Goal: Information Seeking & Learning: Learn about a topic

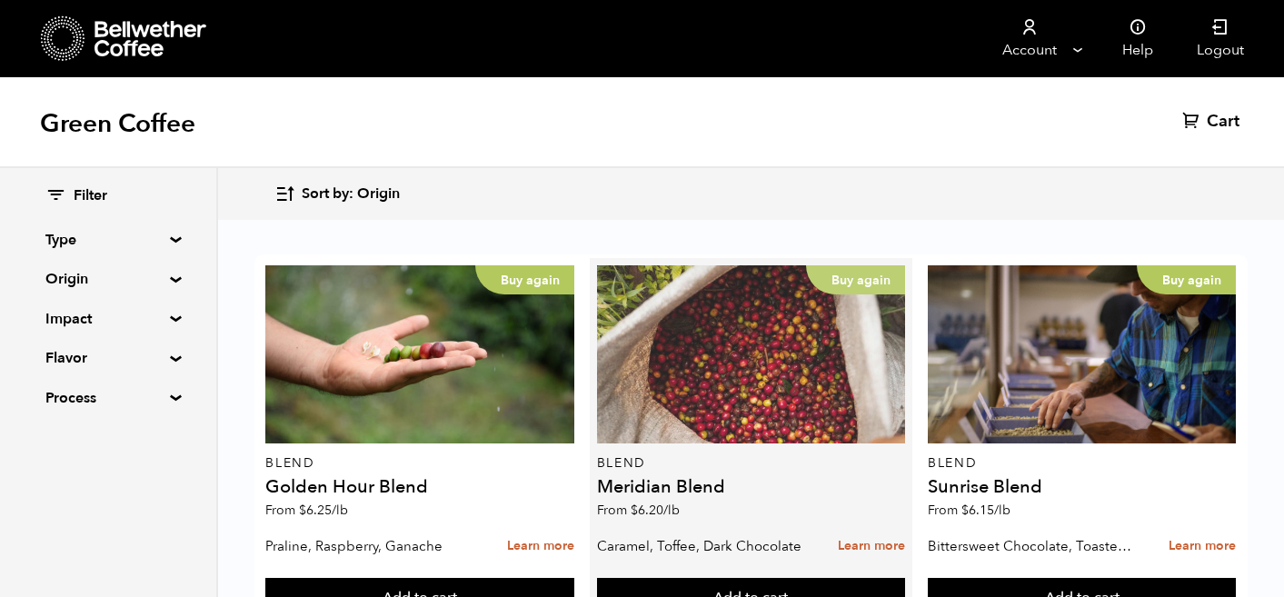
scroll to position [139, 0]
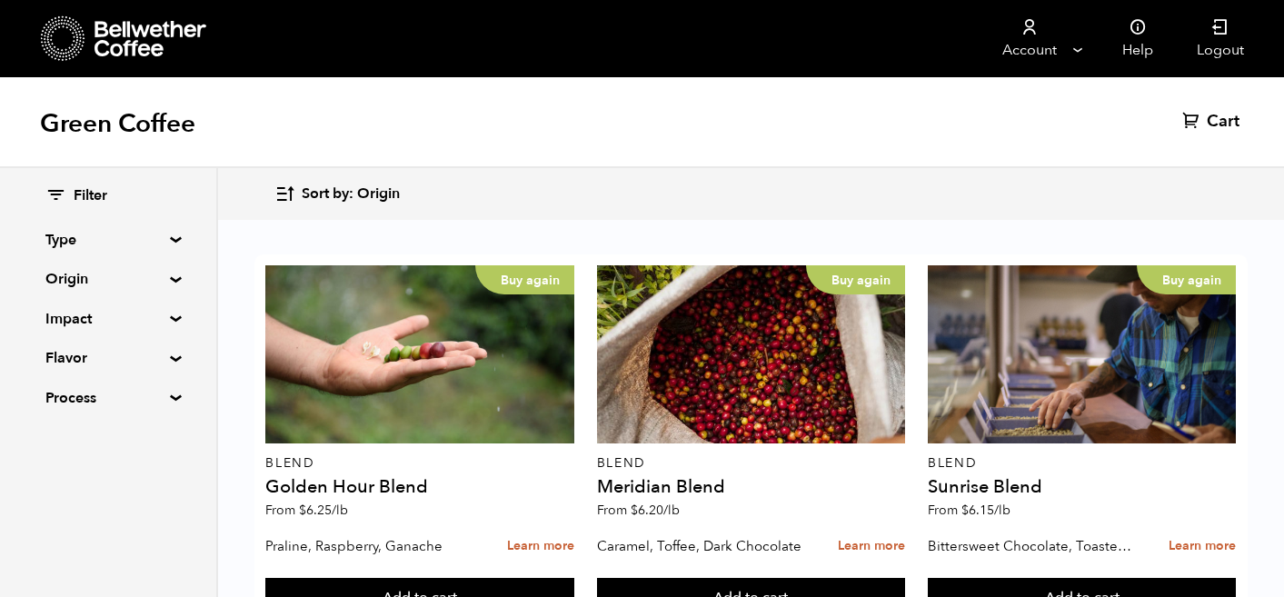
click at [165, 234] on div "Filter Type Blend Single Origin Decaf Seasonal Year Round Origin Blend Brazil B…" at bounding box center [108, 297] width 216 height 259
click at [169, 282] on summary "Origin" at bounding box center [107, 279] width 125 height 22
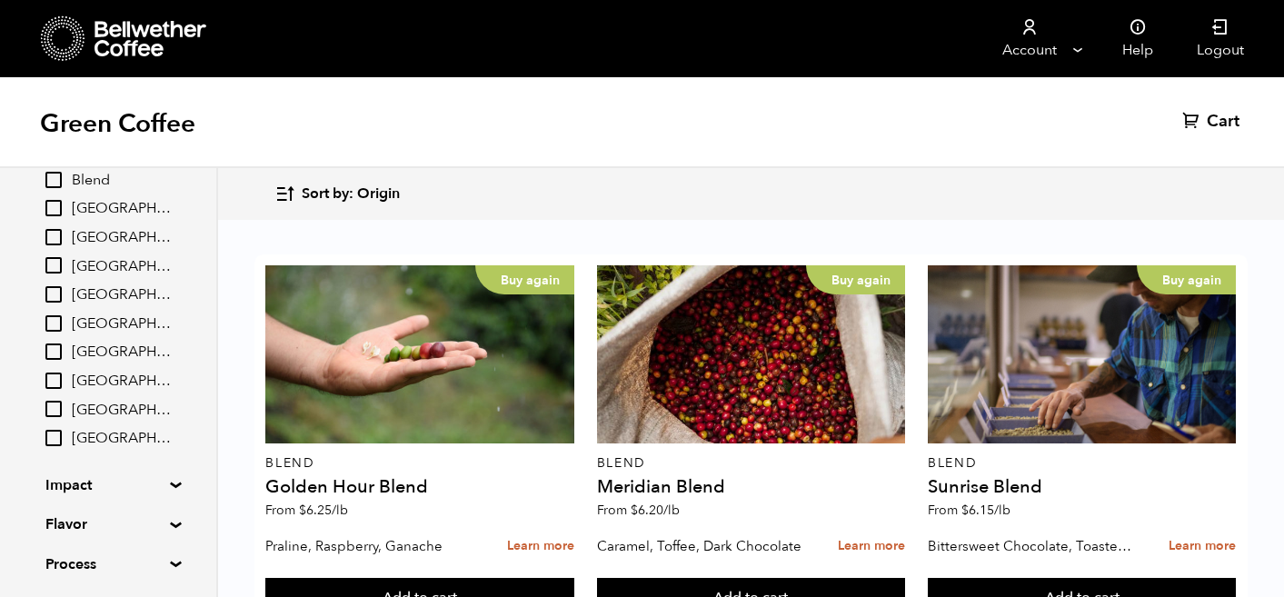
scroll to position [194, 0]
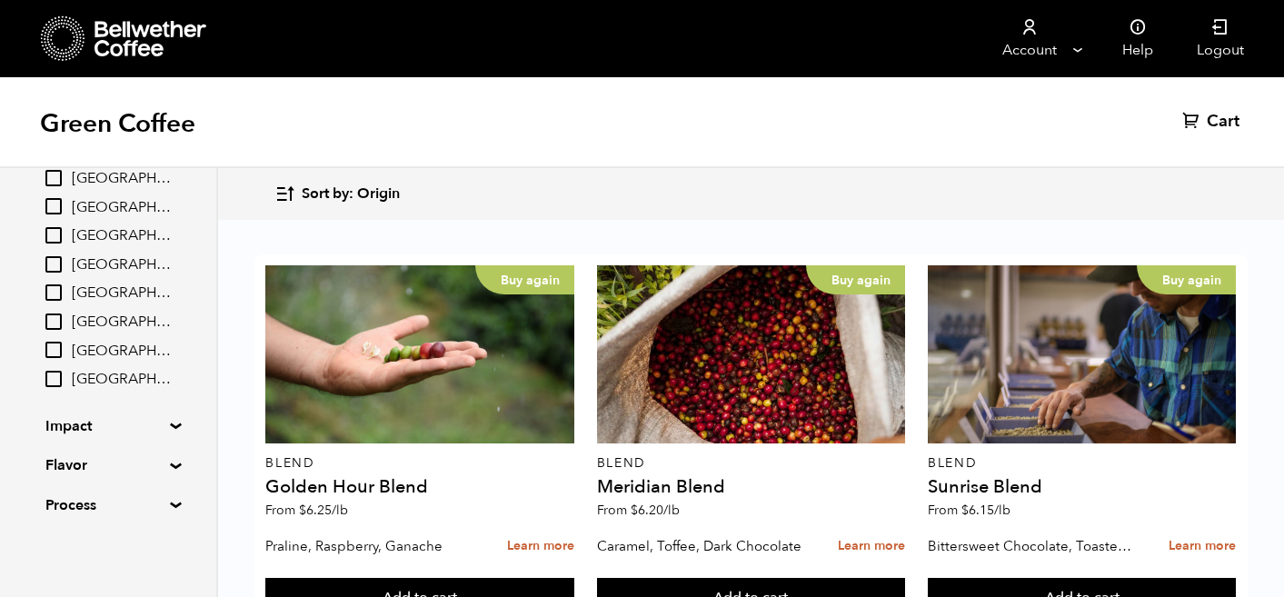
click at [171, 422] on summary "Impact" at bounding box center [107, 426] width 125 height 22
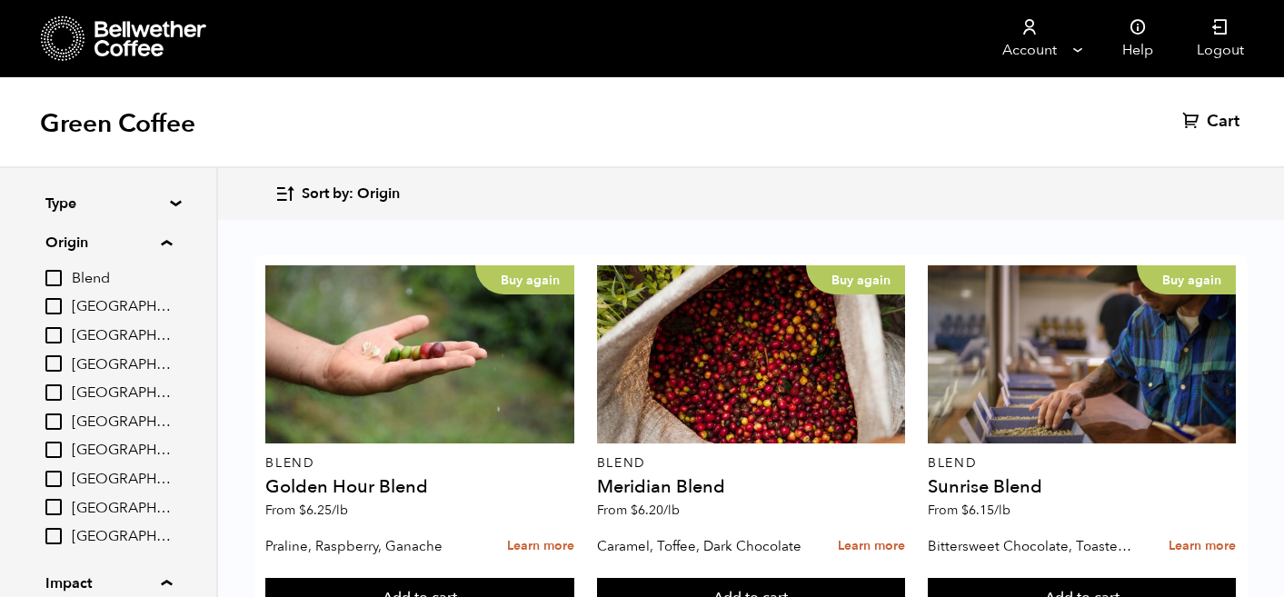
scroll to position [25, 0]
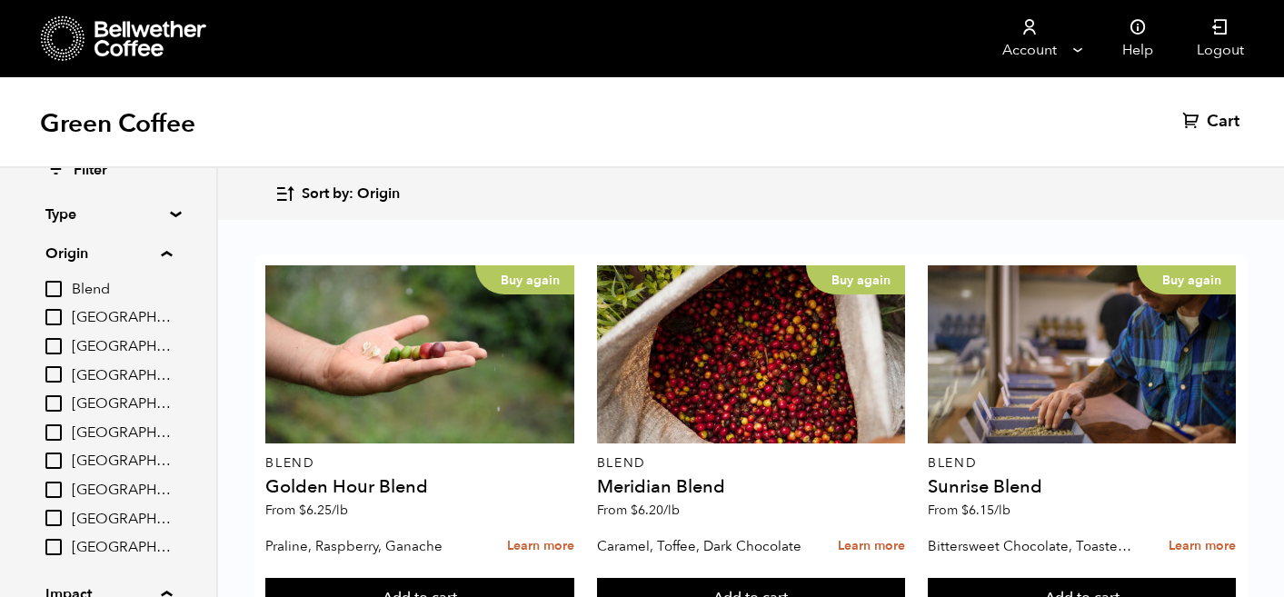
click at [54, 433] on input "[GEOGRAPHIC_DATA]" at bounding box center [53, 432] width 16 height 16
checkbox input "true"
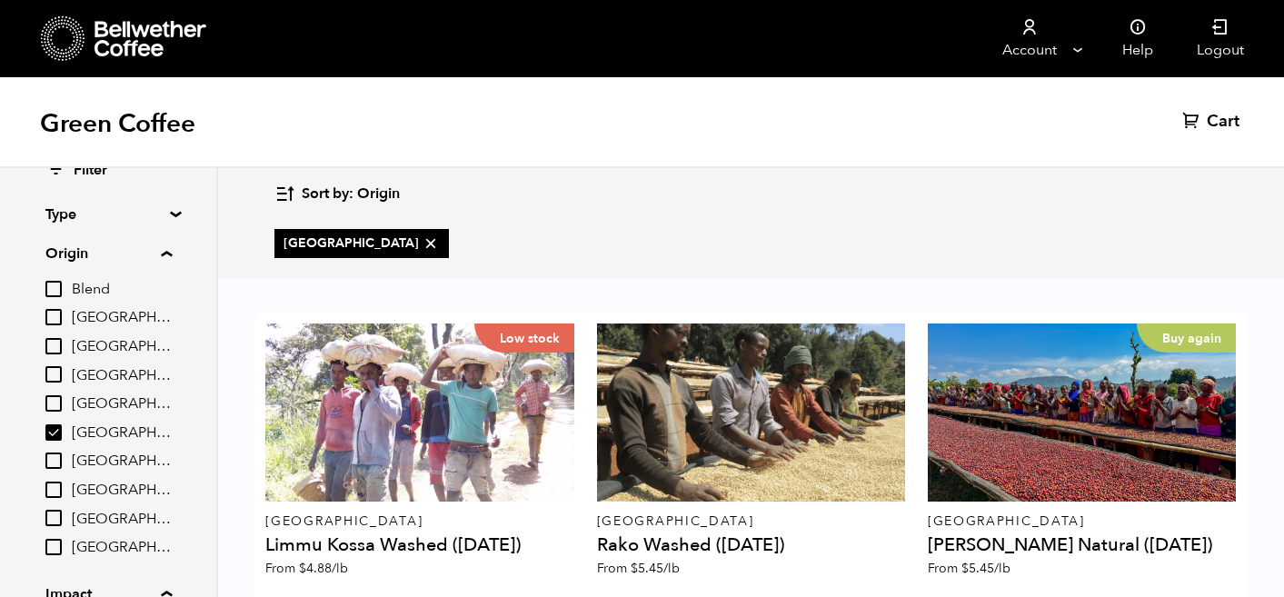
scroll to position [137, 0]
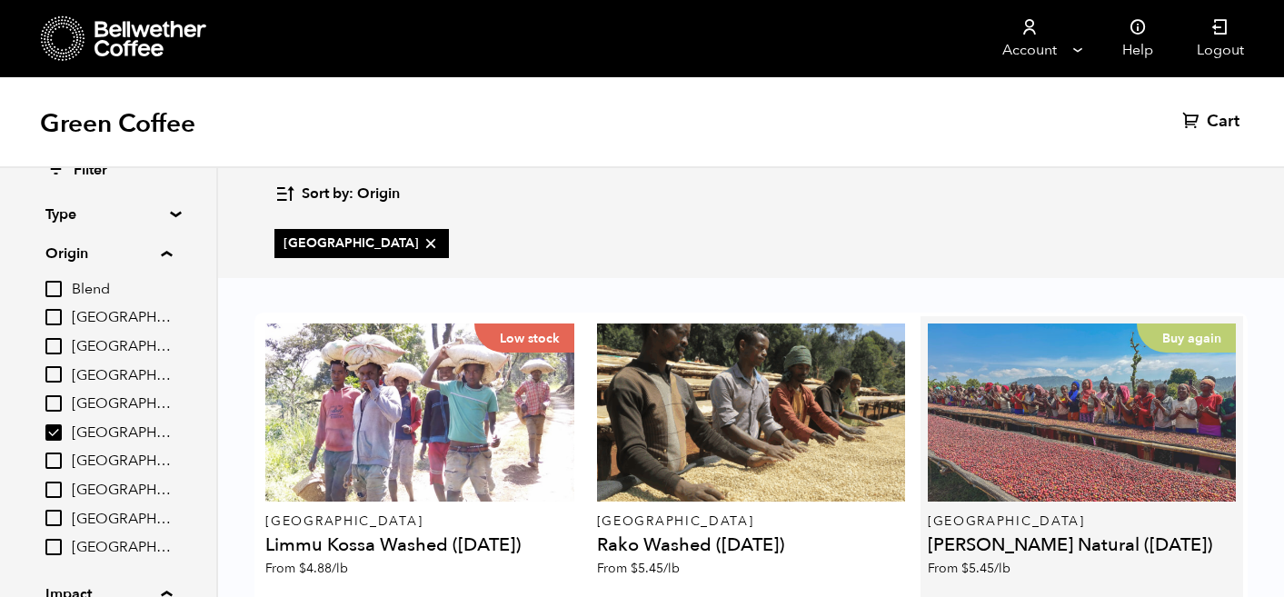
click at [1150, 363] on div "Buy again" at bounding box center [1082, 413] width 309 height 178
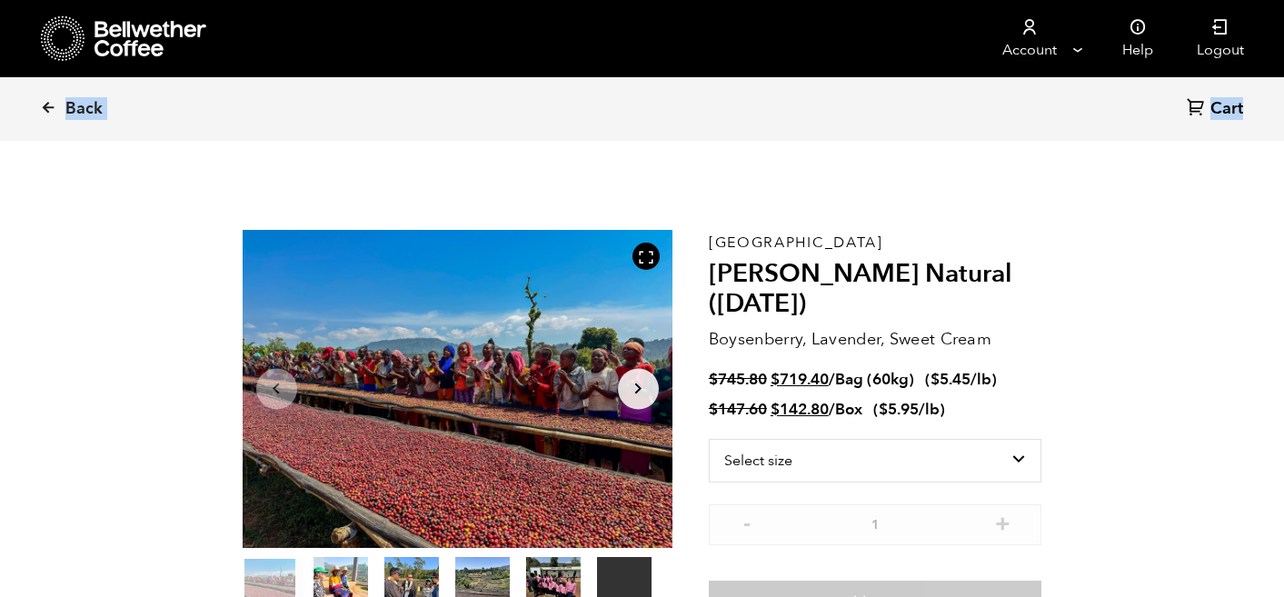
drag, startPoint x: 558, startPoint y: 330, endPoint x: 627, endPoint y: -101, distance: 436.2
click at [471, 395] on div at bounding box center [458, 389] width 430 height 318
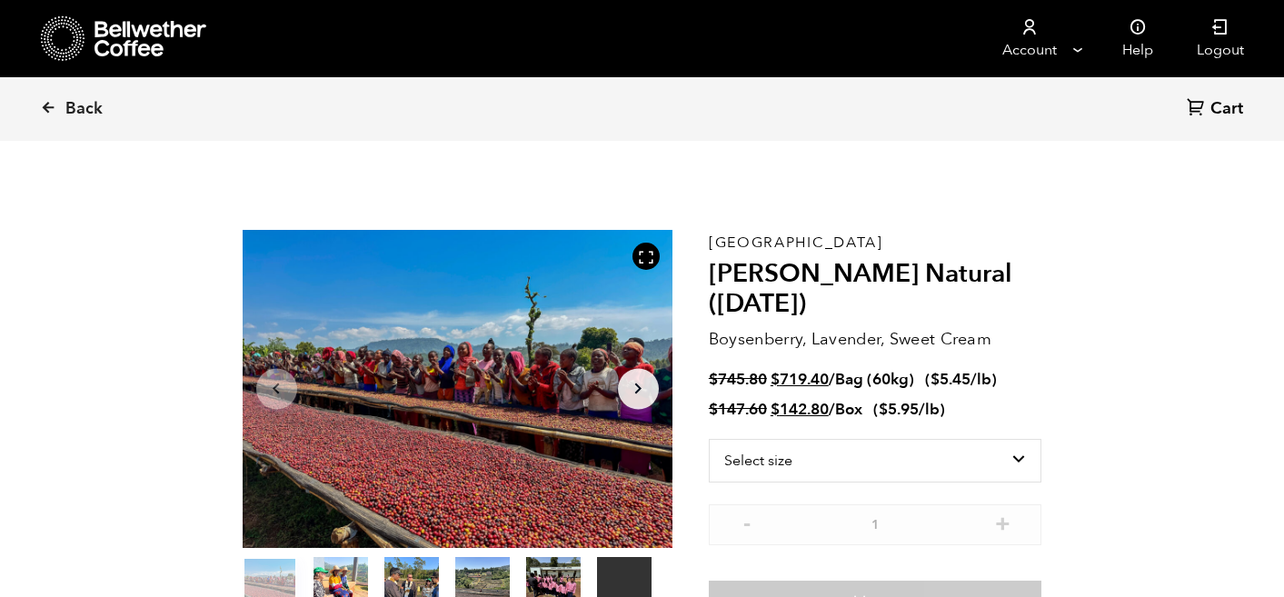
drag, startPoint x: 471, startPoint y: 395, endPoint x: 460, endPoint y: 267, distance: 128.6
click at [654, 260] on div at bounding box center [645, 256] width 27 height 27
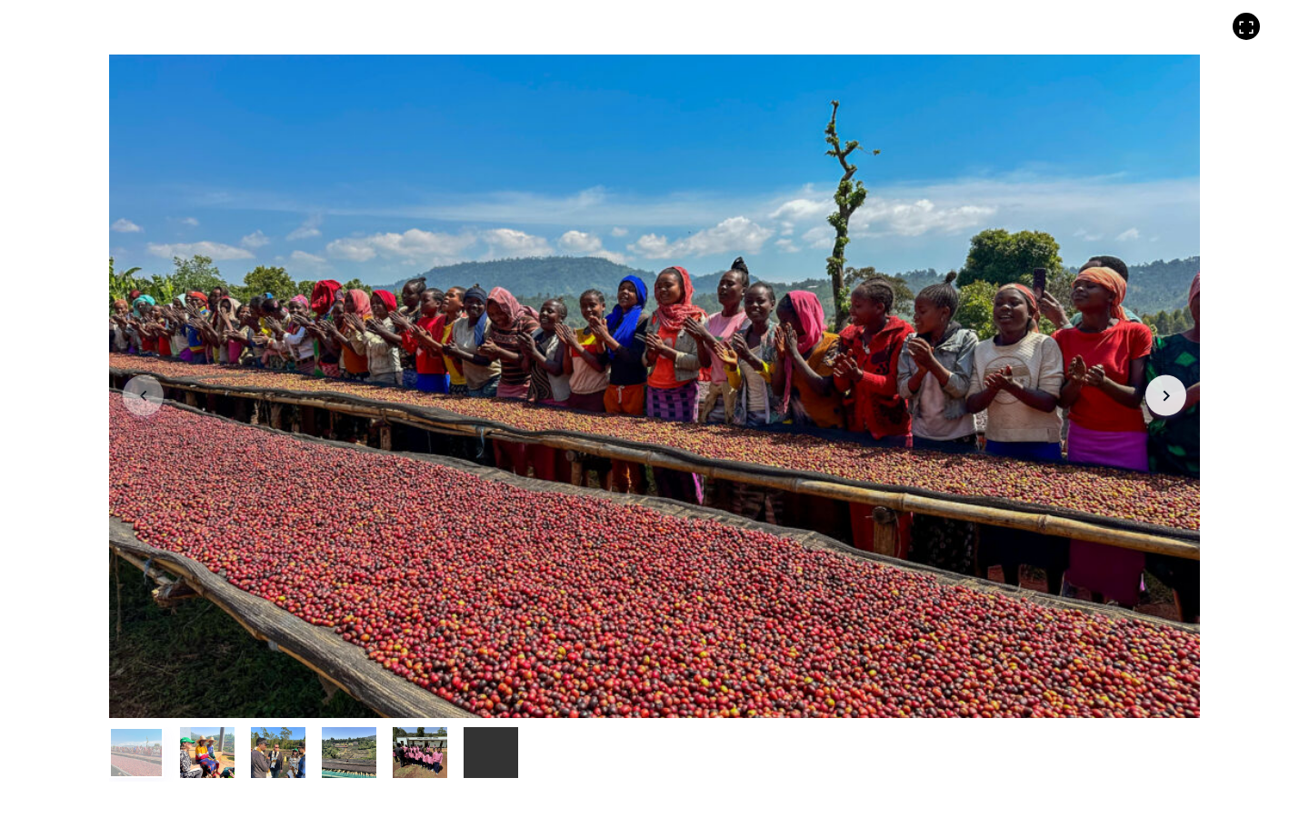
click at [795, 418] on div at bounding box center [654, 386] width 1091 height 663
drag, startPoint x: 795, startPoint y: 418, endPoint x: 896, endPoint y: 638, distance: 241.9
click at [896, 596] on div at bounding box center [654, 386] width 1091 height 663
drag, startPoint x: 1174, startPoint y: 722, endPoint x: 683, endPoint y: 517, distance: 532.0
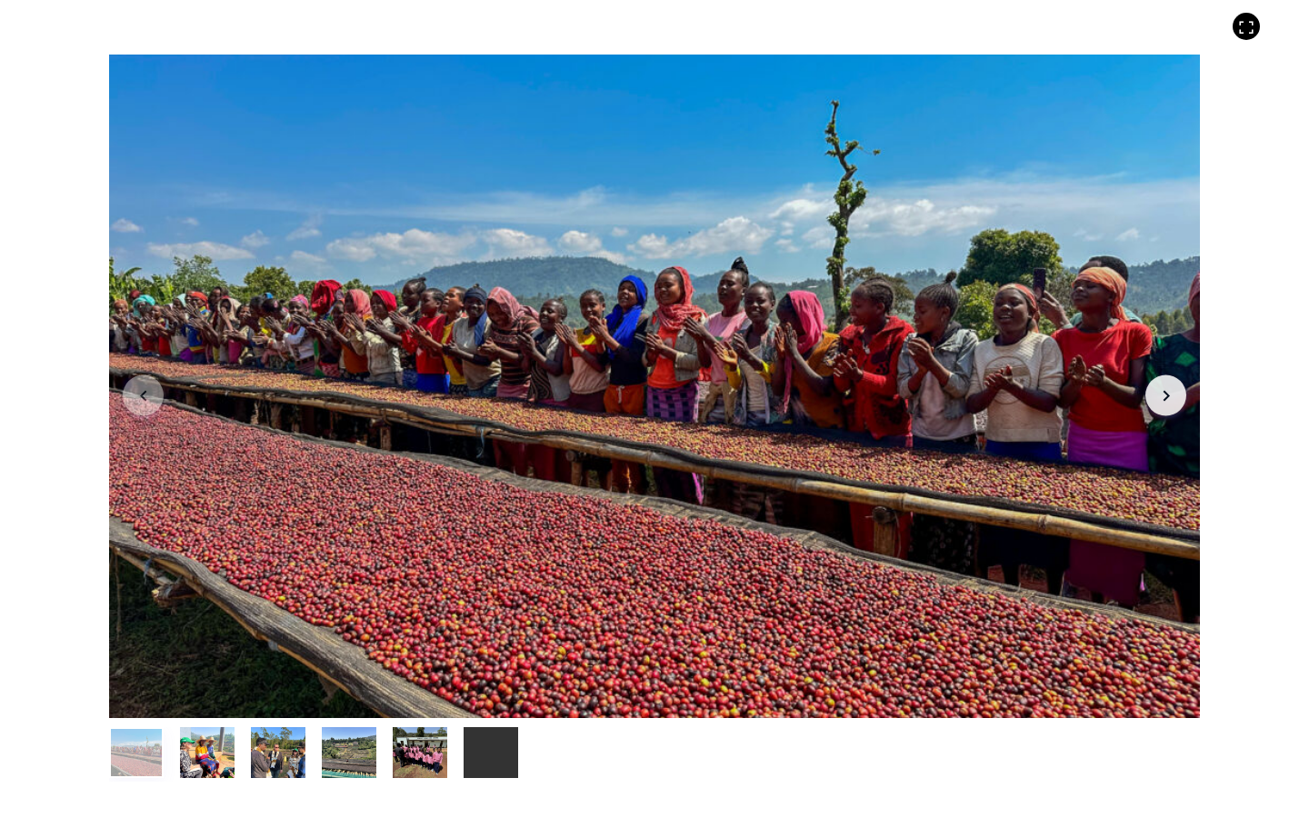
click at [683, 517] on div "Your browser does not support the video tag. Item 1 of 6 Your browser does not …" at bounding box center [654, 409] width 1309 height 818
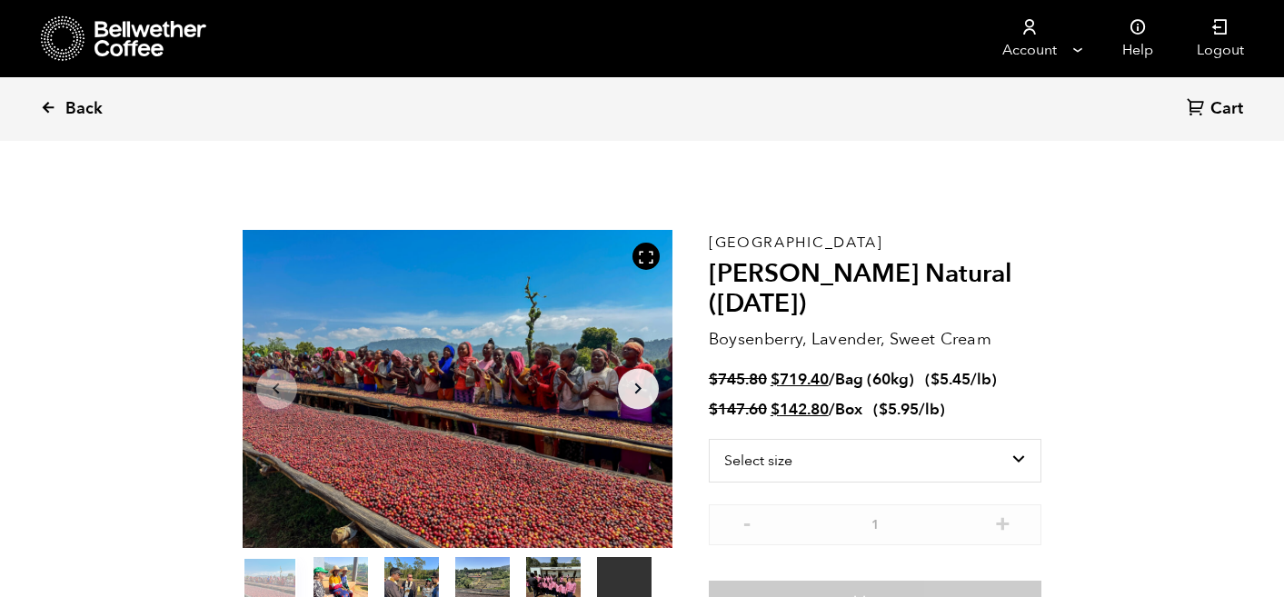
click at [48, 106] on icon at bounding box center [48, 107] width 16 height 16
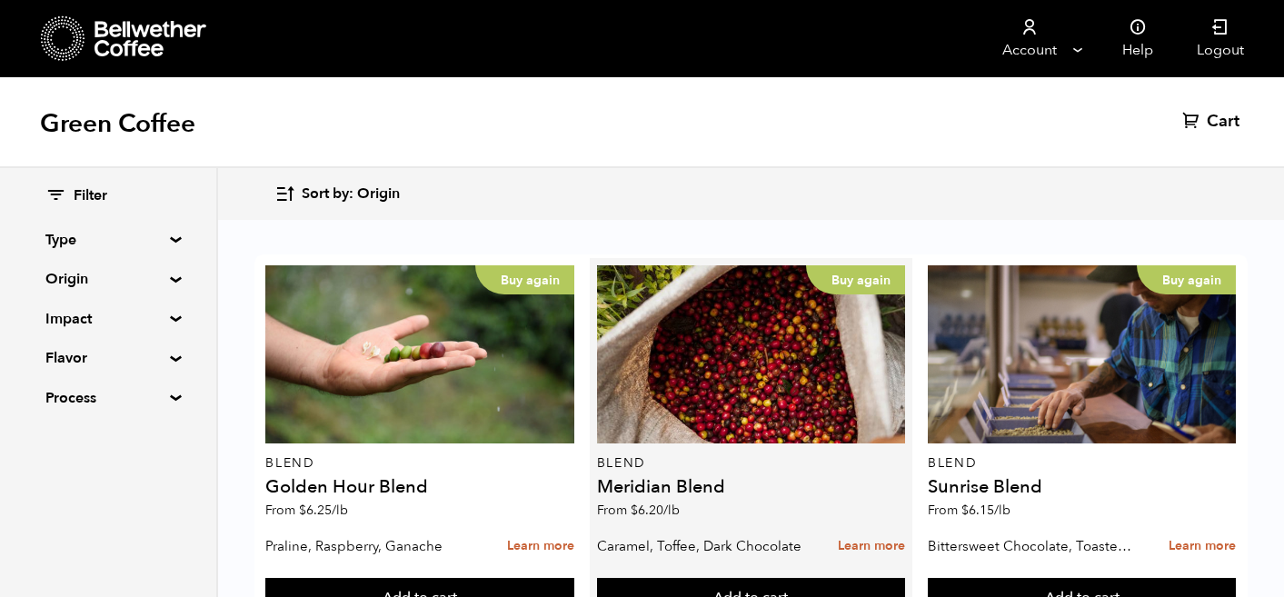
scroll to position [354, 0]
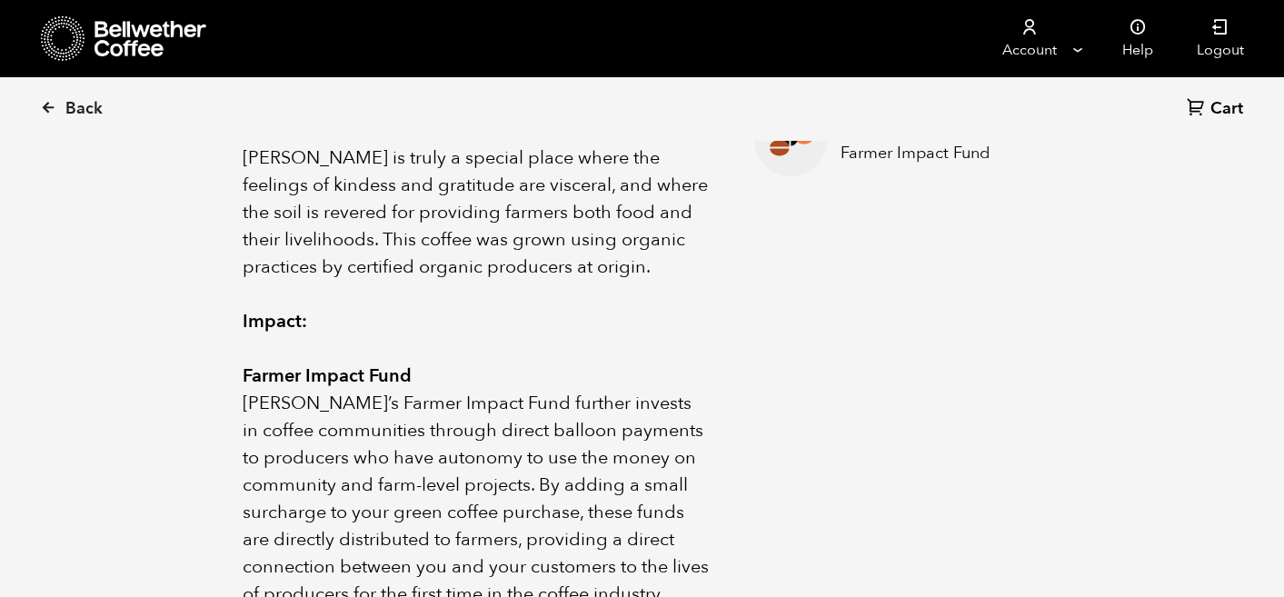
scroll to position [1022, 0]
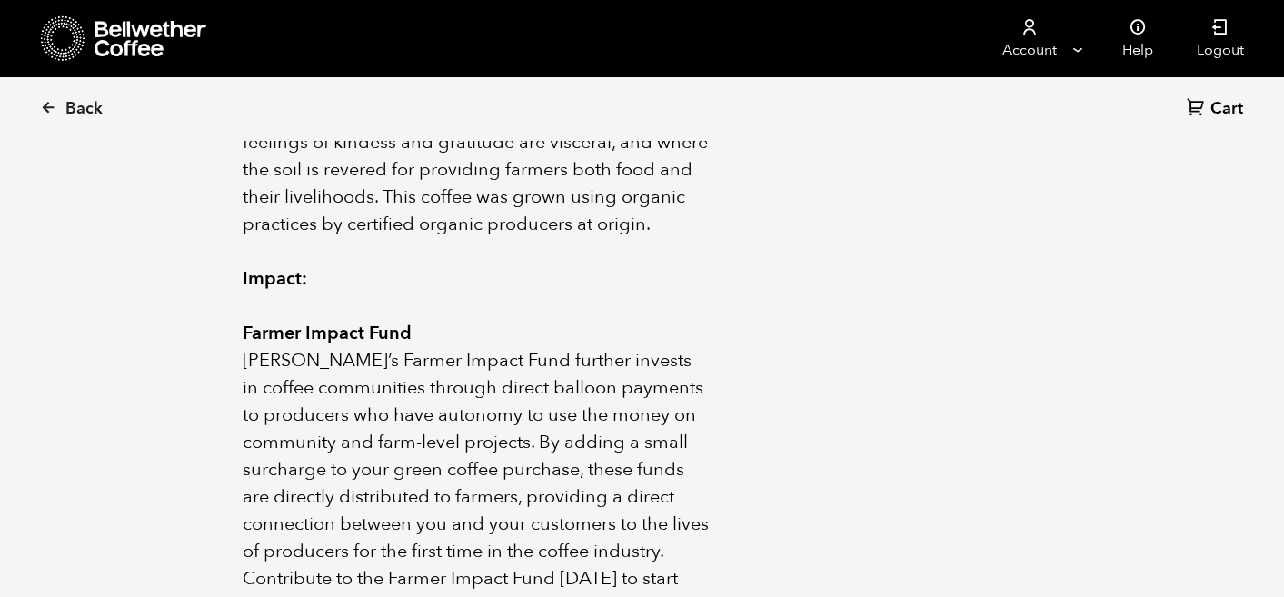
drag, startPoint x: 241, startPoint y: 179, endPoint x: 588, endPoint y: 257, distance: 355.8
click at [588, 257] on div "About this coffee Ethiopia Shanta Golba Natural is an organically produced, nat…" at bounding box center [642, 195] width 891 height 1074
copy div "About this coffee Ethiopia Shanta Golba Natural is an organically produced, nat…"
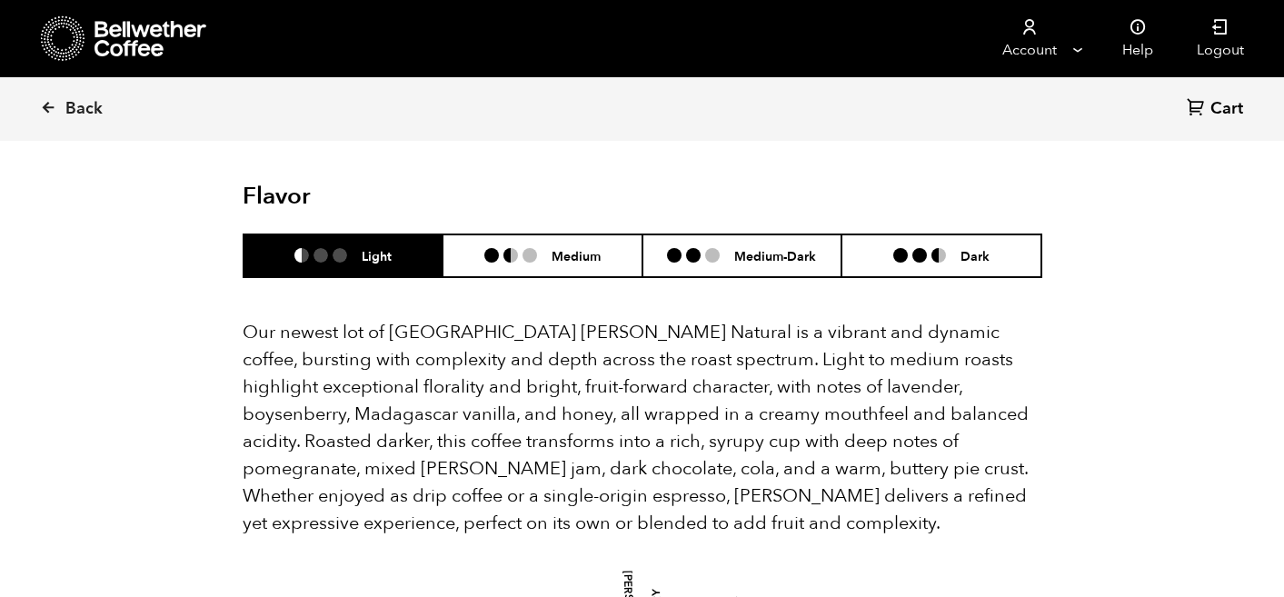
scroll to position [1654, 0]
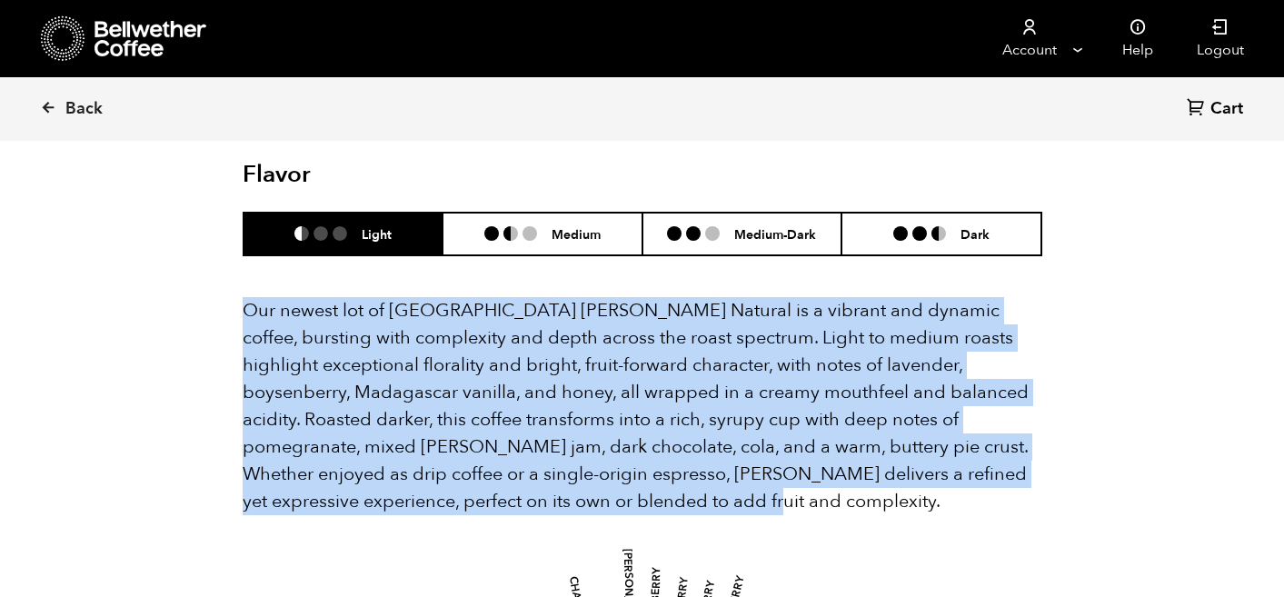
drag, startPoint x: 548, startPoint y: 505, endPoint x: 239, endPoint y: 317, distance: 361.7
copy p "Our newest lot of Ethiopia Shanta Golba Natural is a vibrant and dynamic coffee…"
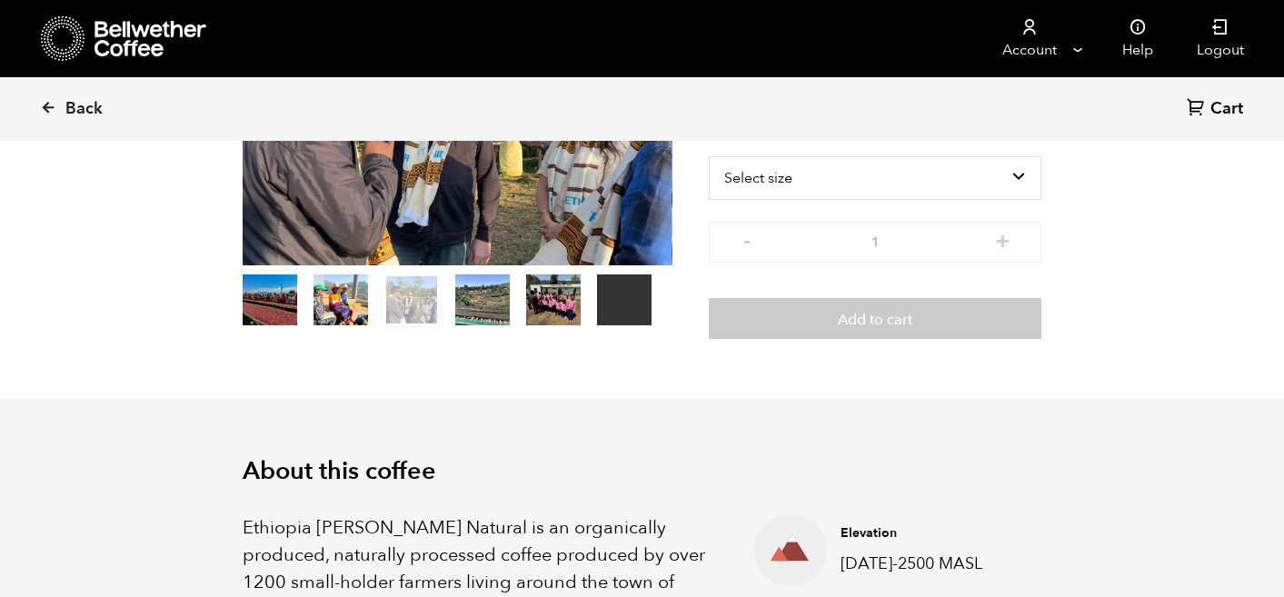
scroll to position [15, 0]
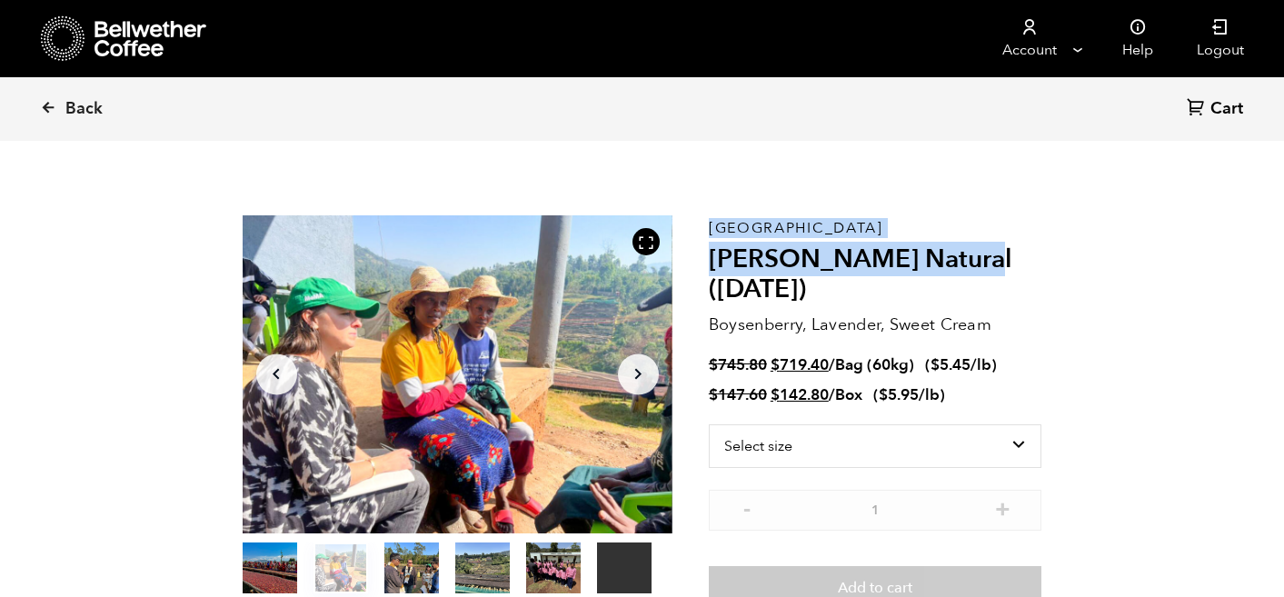
drag, startPoint x: 705, startPoint y: 227, endPoint x: 960, endPoint y: 256, distance: 256.1
click at [960, 256] on section "Your browser does not support the video tag. Item 2 of 6 Your browser does not …" at bounding box center [642, 411] width 891 height 511
copy section "Your browser does not support the video tag. Item 2 of 6 Your browser does not …"
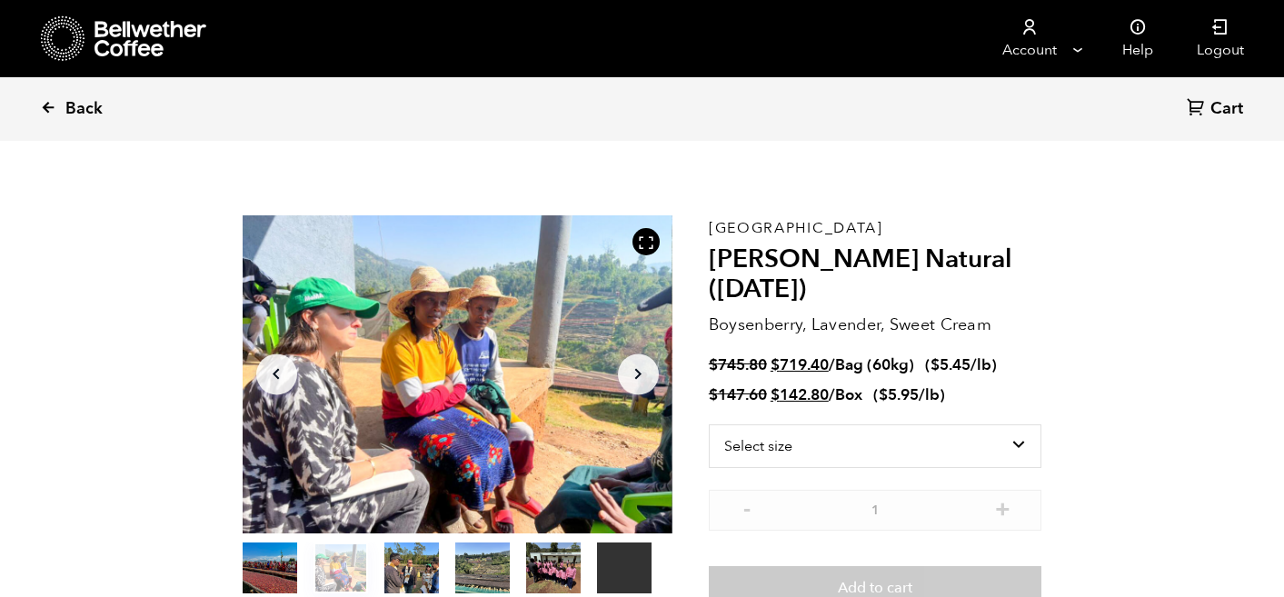
click at [48, 102] on icon at bounding box center [48, 107] width 16 height 16
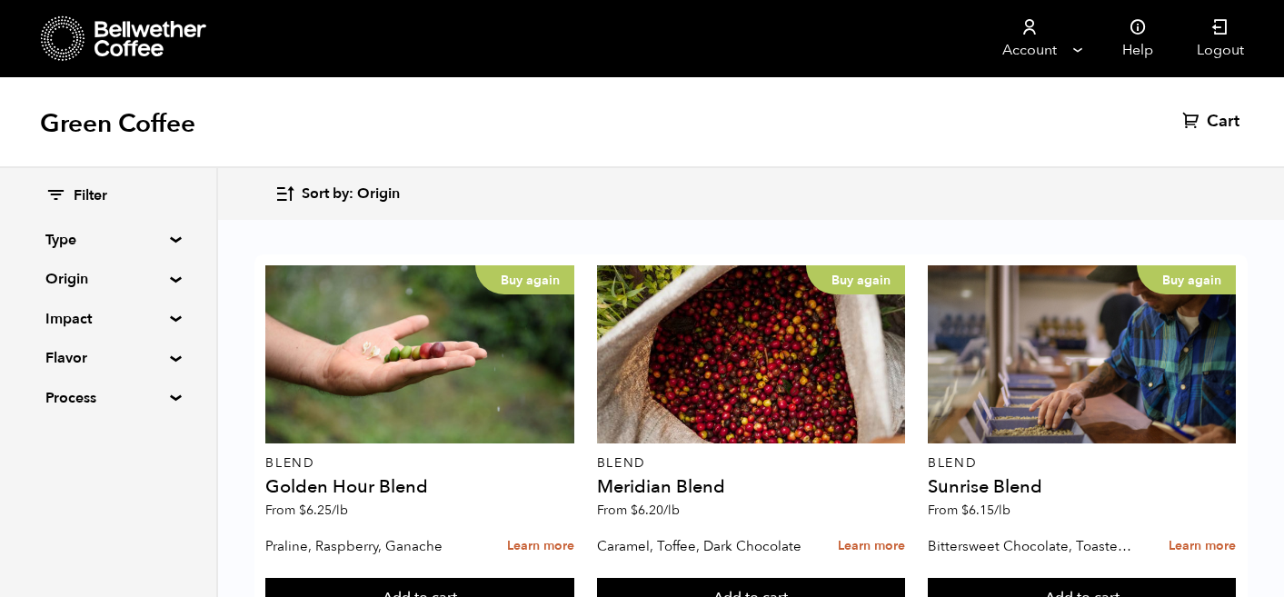
click at [168, 278] on summary "Origin" at bounding box center [107, 279] width 125 height 22
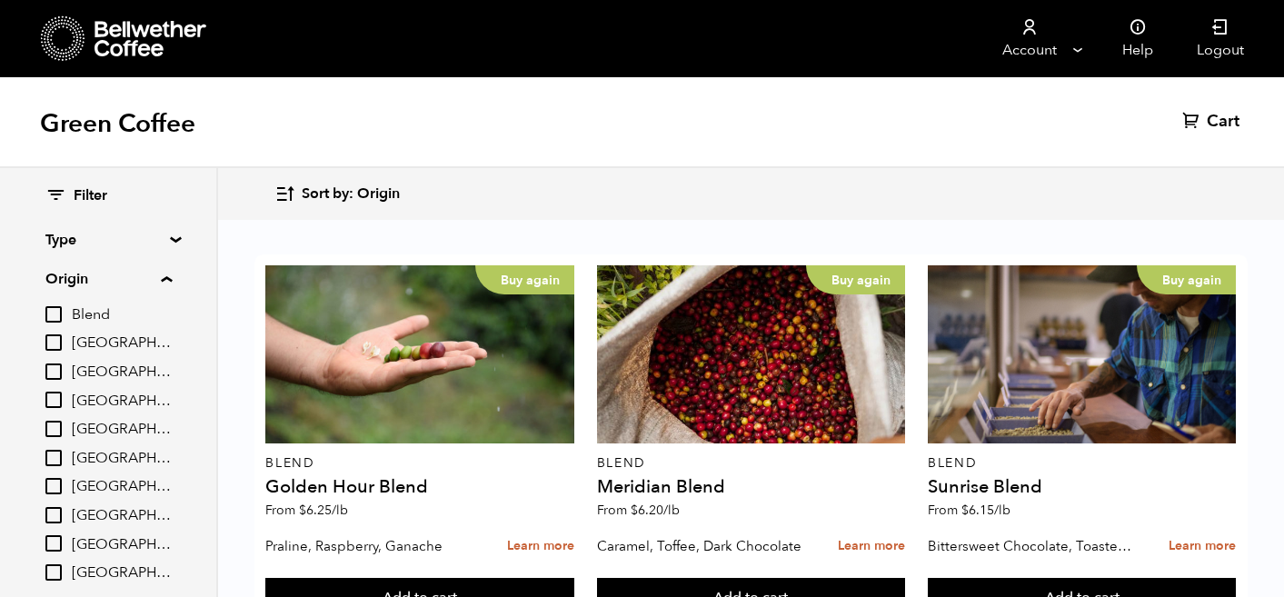
click at [57, 488] on input "[GEOGRAPHIC_DATA]" at bounding box center [53, 486] width 16 height 16
checkbox input "true"
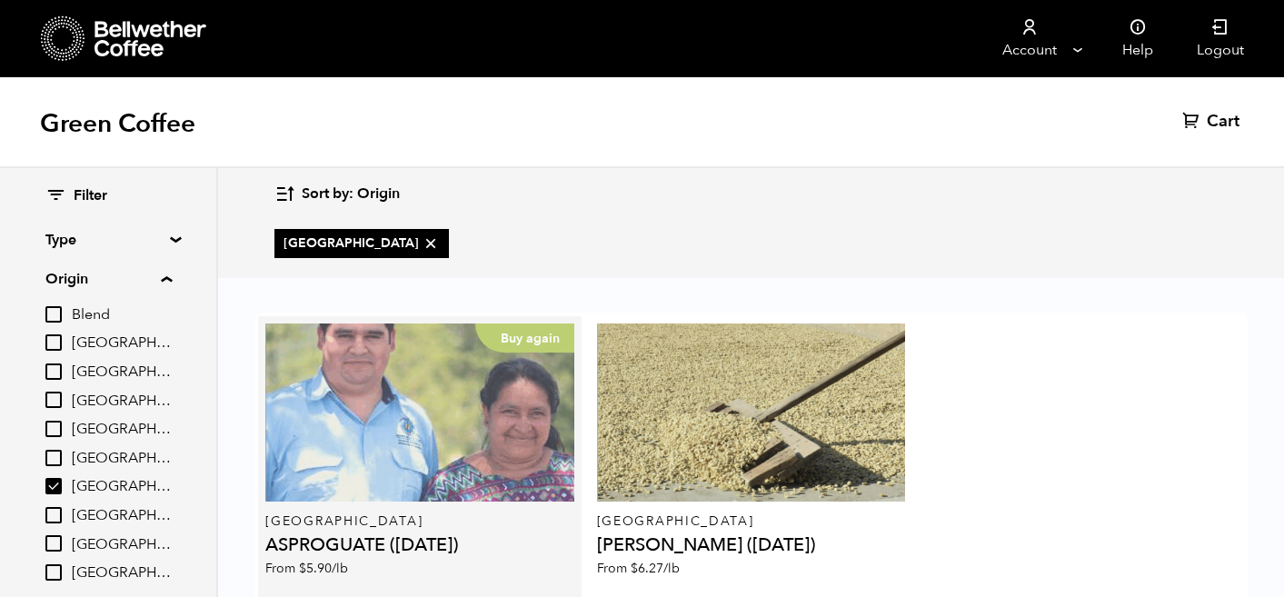
scroll to position [50, 0]
click at [490, 361] on div "Buy again" at bounding box center [419, 413] width 309 height 178
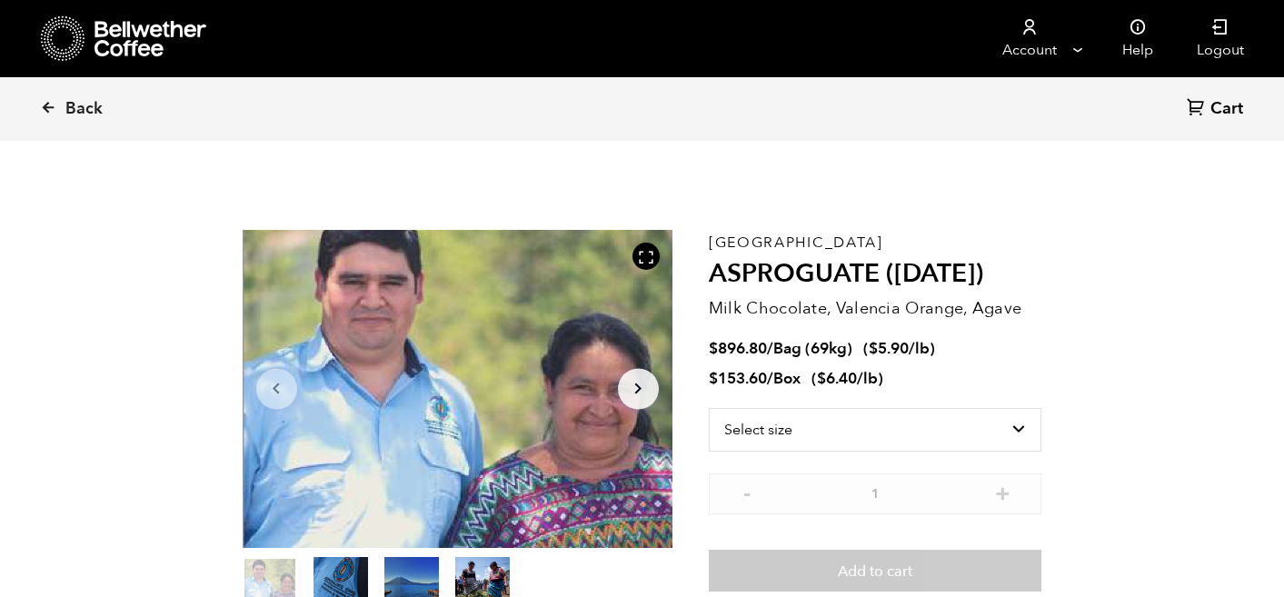
scroll to position [791, 778]
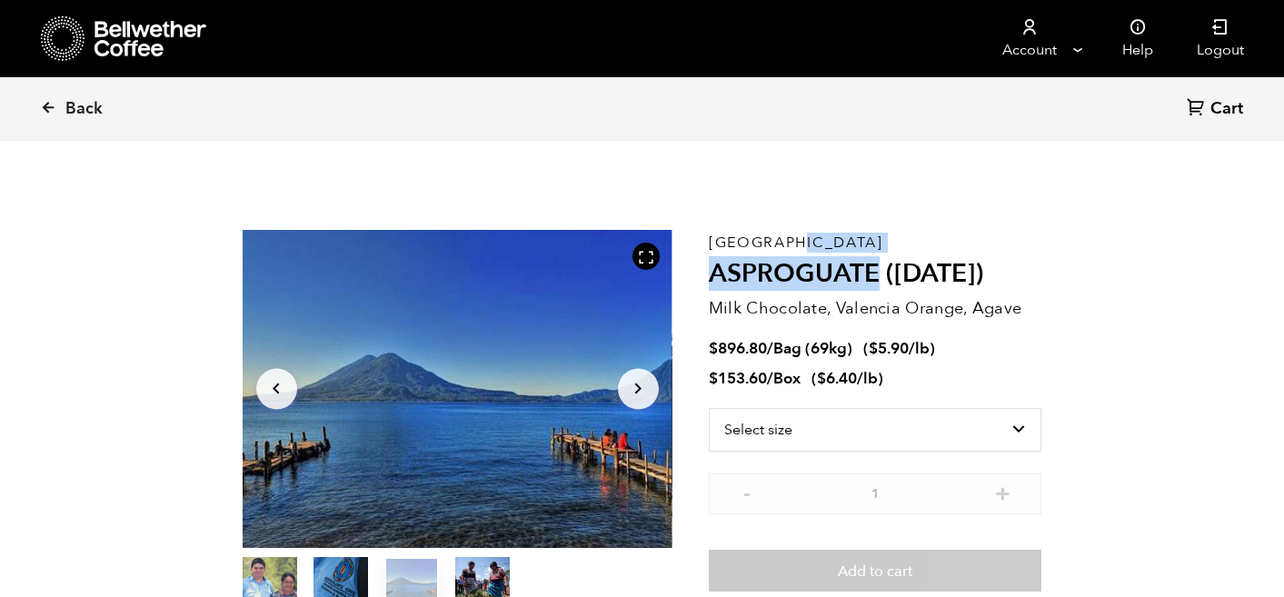
drag, startPoint x: 878, startPoint y: 269, endPoint x: 709, endPoint y: 240, distance: 171.5
click at [709, 240] on div "Guatemala ASPROGUATE (JUN 25) Milk Chocolate, Valencia Orange, Agave $ 896.80 /…" at bounding box center [876, 421] width 334 height 382
copy div "Guatemala ASPROGUATE"
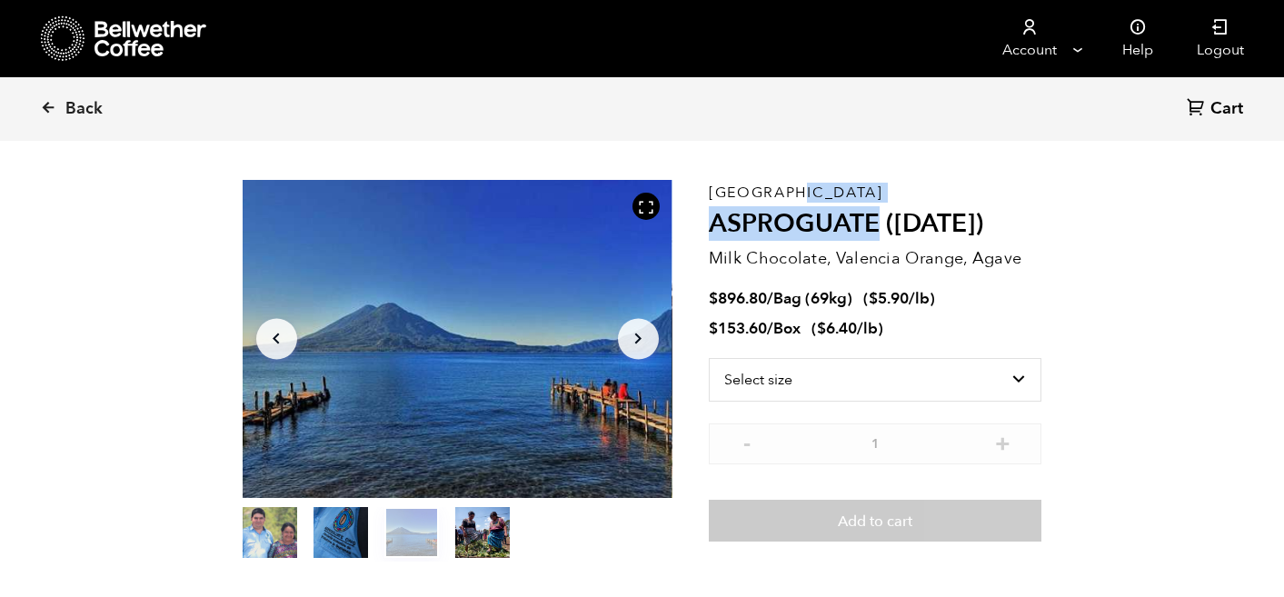
scroll to position [52, 0]
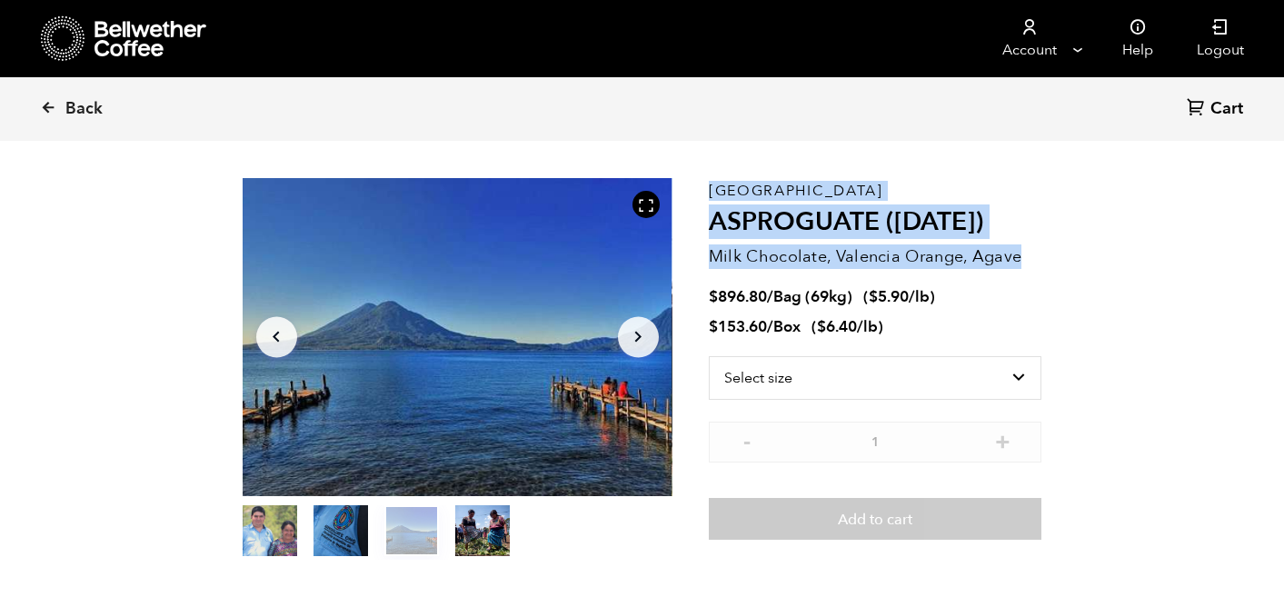
drag, startPoint x: 1021, startPoint y: 258, endPoint x: 704, endPoint y: 263, distance: 316.3
click at [704, 263] on section "Item 3 of 4 Arrow Left Arrow Right item 0 item 1 item 2 item 3 Item 3 of 4 Guat…" at bounding box center [642, 369] width 891 height 500
click at [706, 258] on div "Item 3 of 4 Arrow Left Arrow Right item 0 item 1 item 2 item 3 Item 3 of 4" at bounding box center [476, 369] width 466 height 382
drag, startPoint x: 706, startPoint y: 253, endPoint x: 1025, endPoint y: 270, distance: 319.4
click at [1025, 271] on section "Item 3 of 4 Arrow Left Arrow Right item 0 item 1 item 2 item 3 Item 3 of 4 Guat…" at bounding box center [642, 369] width 891 height 500
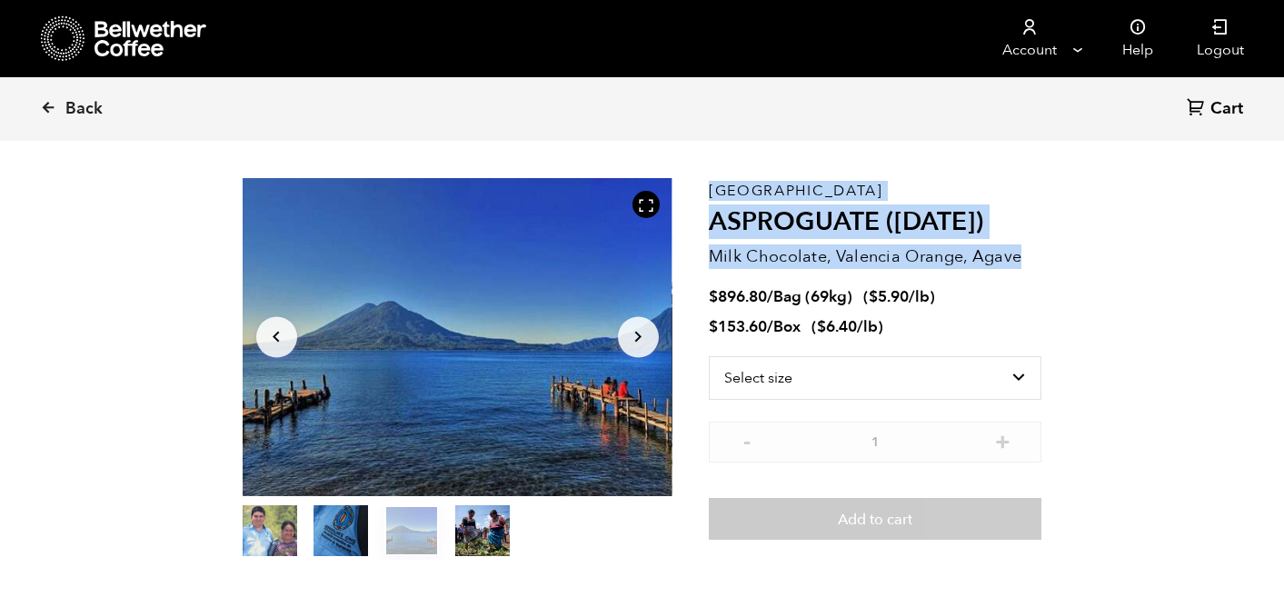
click at [1025, 269] on p "Milk Chocolate, Valencia Orange, Agave" at bounding box center [876, 256] width 334 height 25
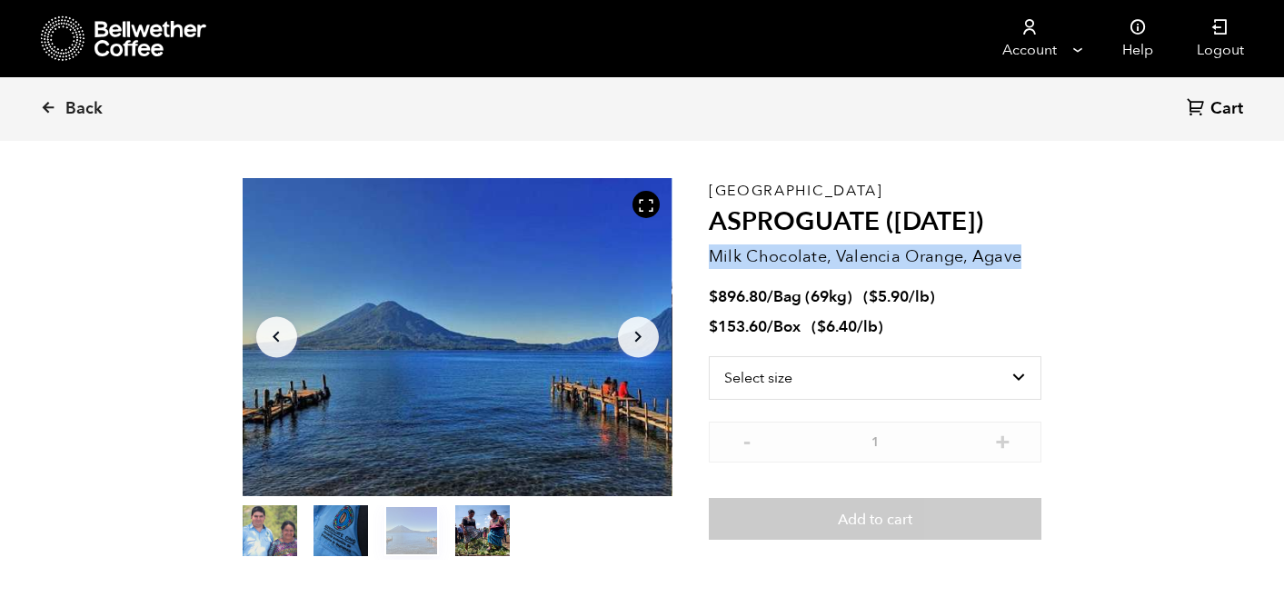
drag, startPoint x: 1016, startPoint y: 256, endPoint x: 708, endPoint y: 264, distance: 308.2
click at [709, 264] on p "Milk Chocolate, Valencia Orange, Agave" at bounding box center [876, 256] width 334 height 25
copy p "Milk Chocolate, Valencia Orange, Agave"
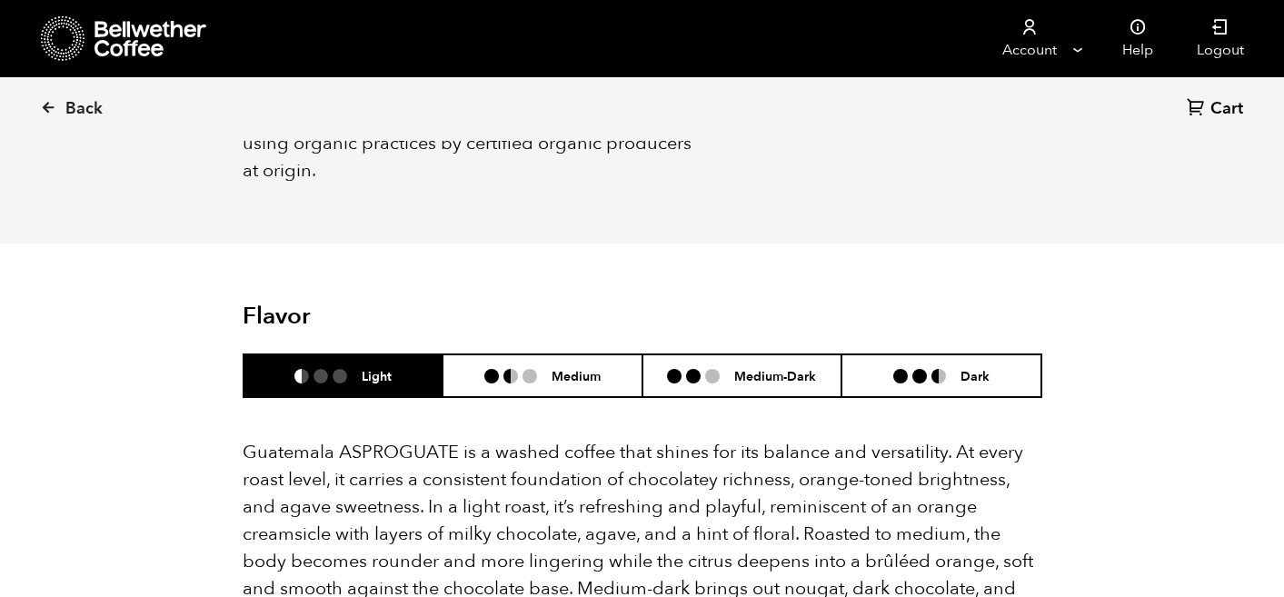
scroll to position [1132, 0]
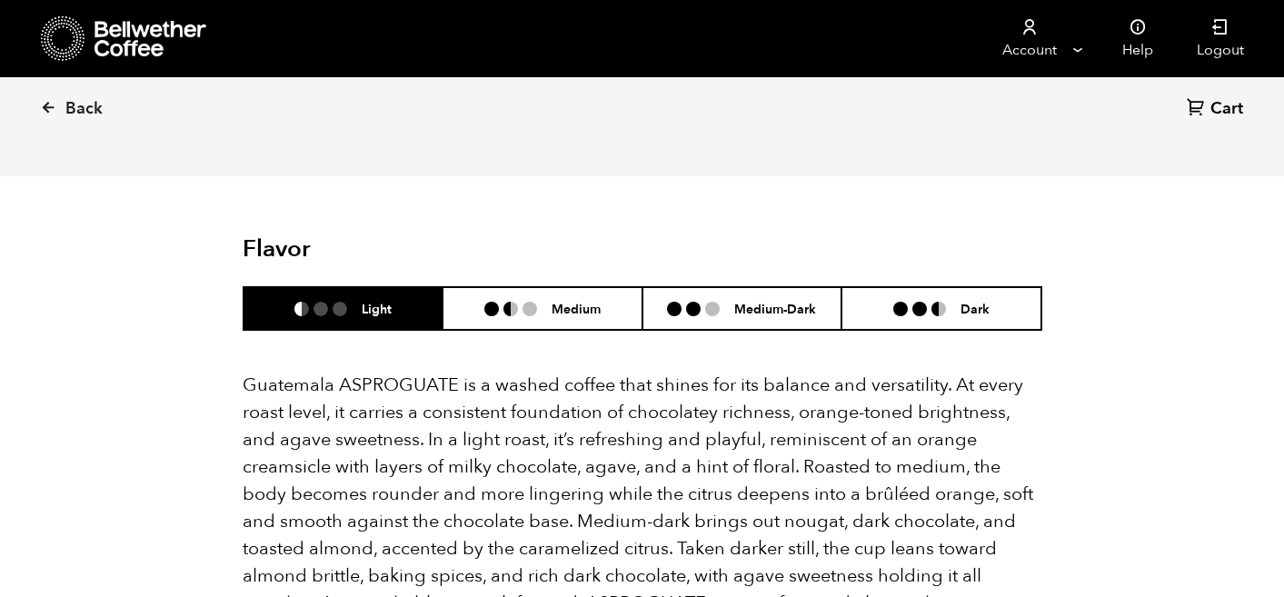
drag, startPoint x: 241, startPoint y: 184, endPoint x: 509, endPoint y: 173, distance: 268.3
click at [509, 173] on div "Back Cart (0) Item 3 of 4 Arrow Left Arrow Right item 0 item 1 item 2 item 3 It…" at bounding box center [642, 520] width 1284 height 3087
copy div "About this coffee ASPROGUATE (Asociación Sostenible de Productores de Guatemala…"
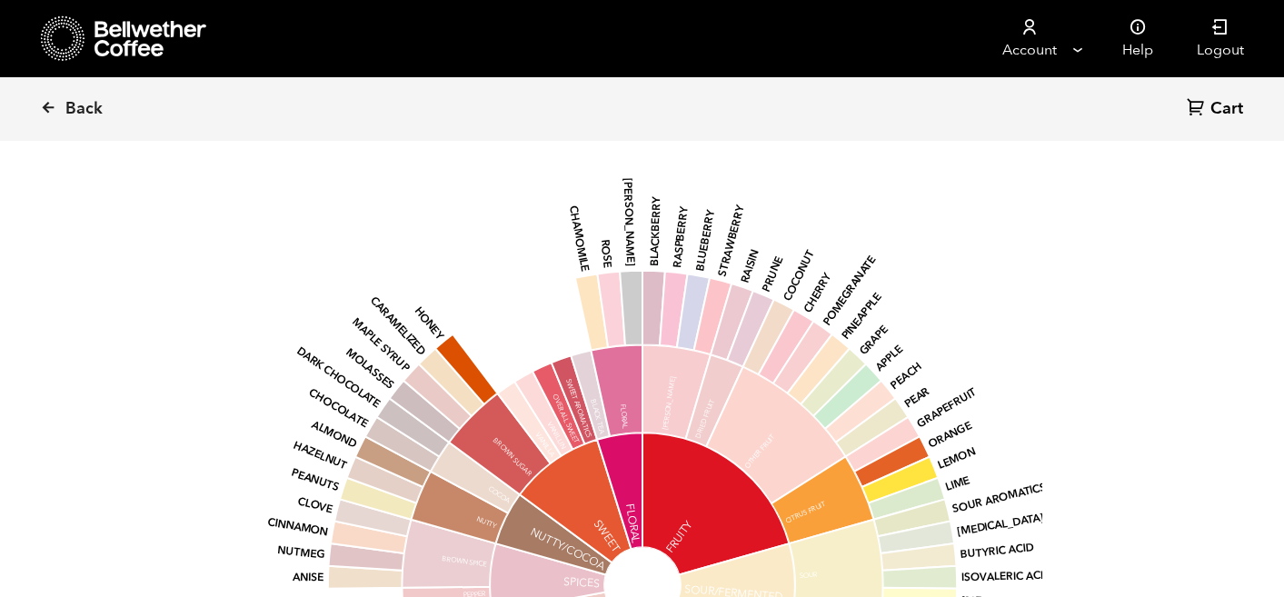
scroll to position [1637, 0]
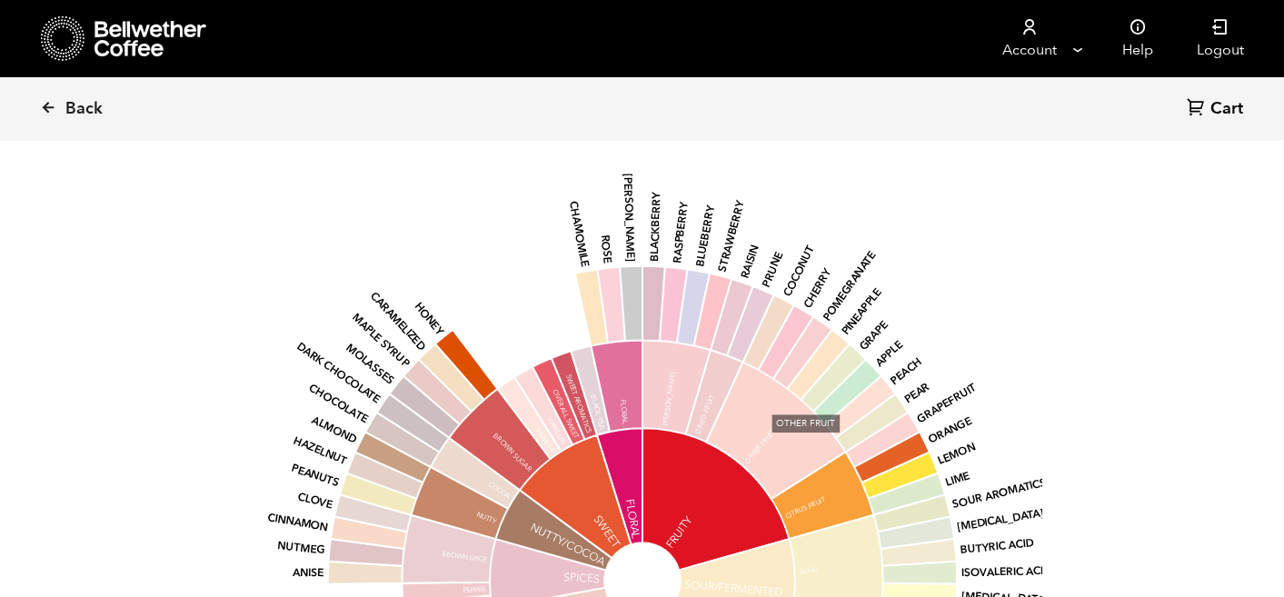
click at [776, 403] on icon at bounding box center [775, 431] width 139 height 137
drag, startPoint x: 776, startPoint y: 403, endPoint x: 758, endPoint y: 162, distance: 241.5
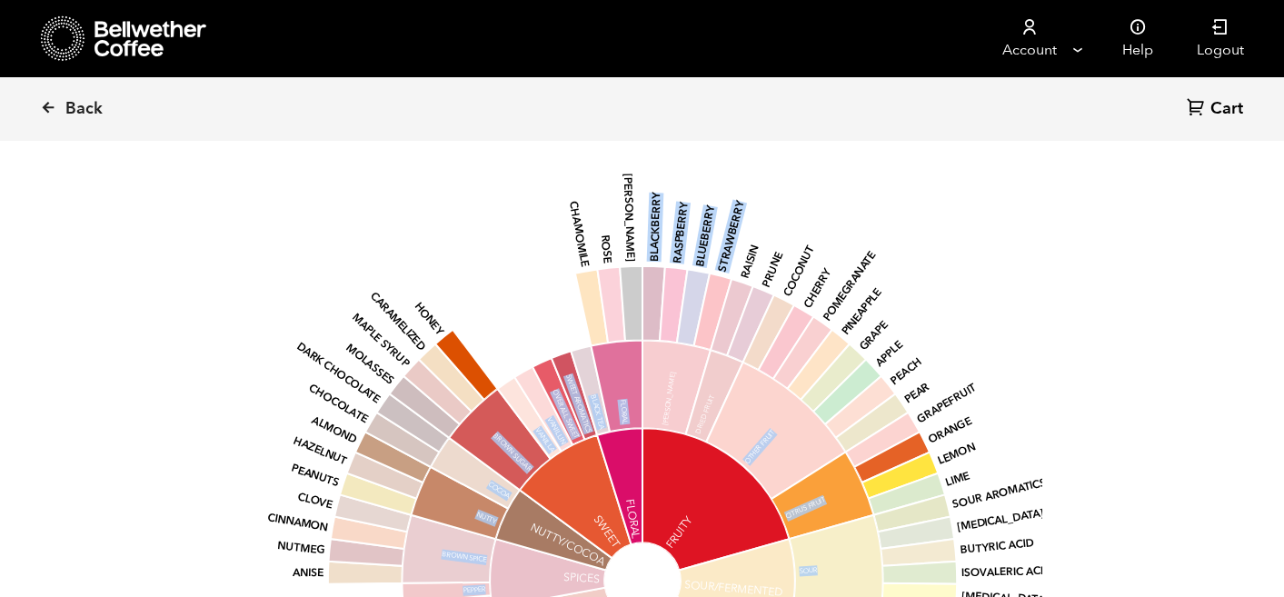
click at [758, 176] on div "base Fruity Sour/Fermented Green/Vegetative Other Roasted Spices Nutty/Cocoa Sw…" at bounding box center [643, 562] width 760 height 772
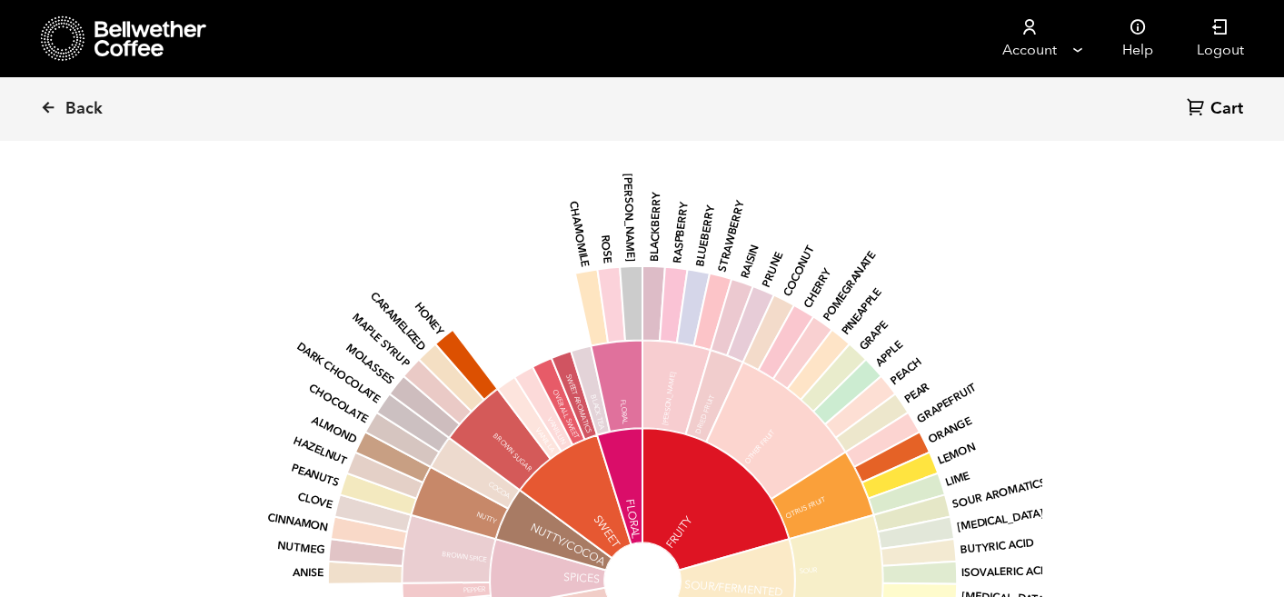
click at [991, 194] on icon "base Fruity Sour/Fermented Green/Vegetative Other Roasted Spices Nutty/Cocoa Sw…" at bounding box center [643, 580] width 760 height 772
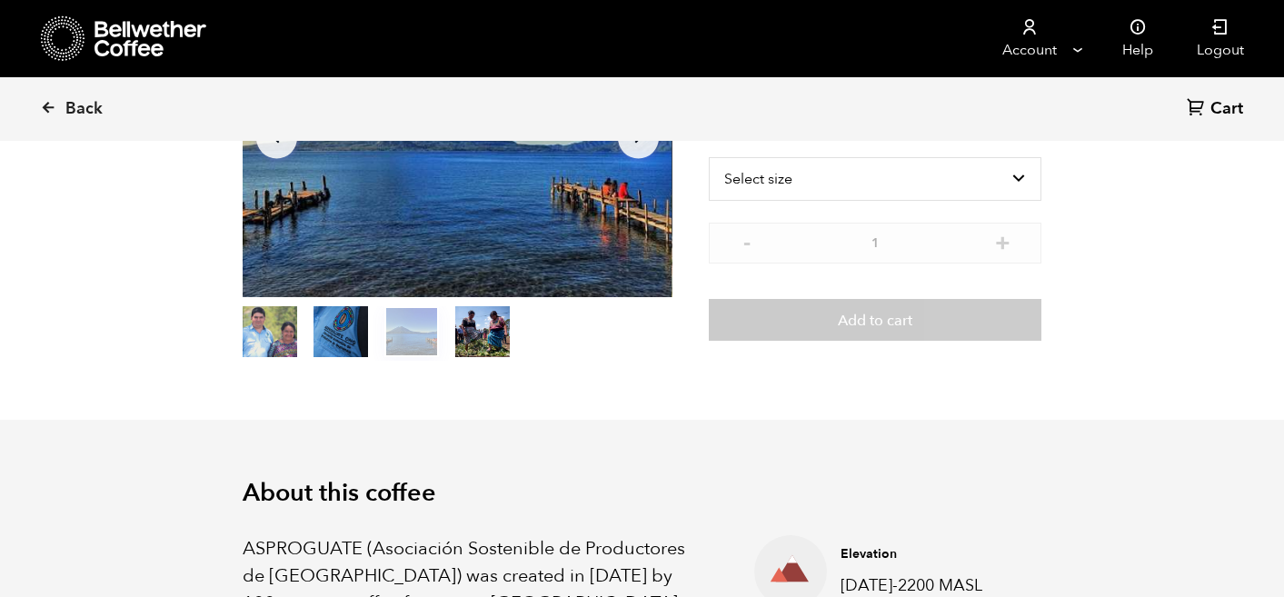
scroll to position [0, 0]
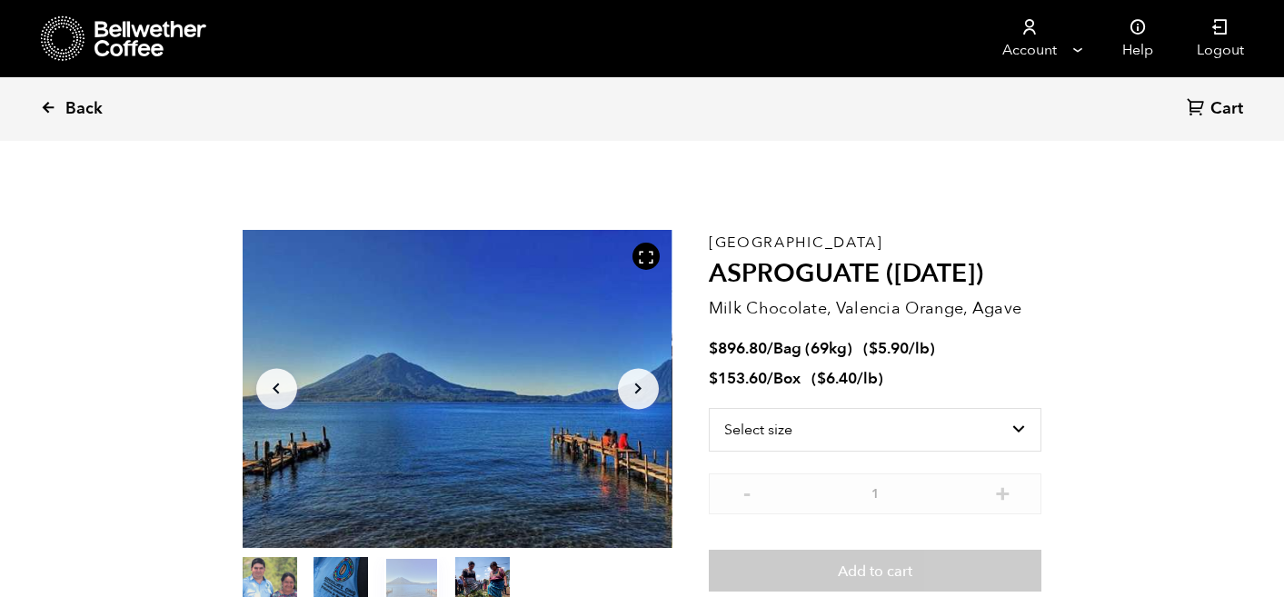
click at [47, 110] on icon at bounding box center [48, 107] width 16 height 16
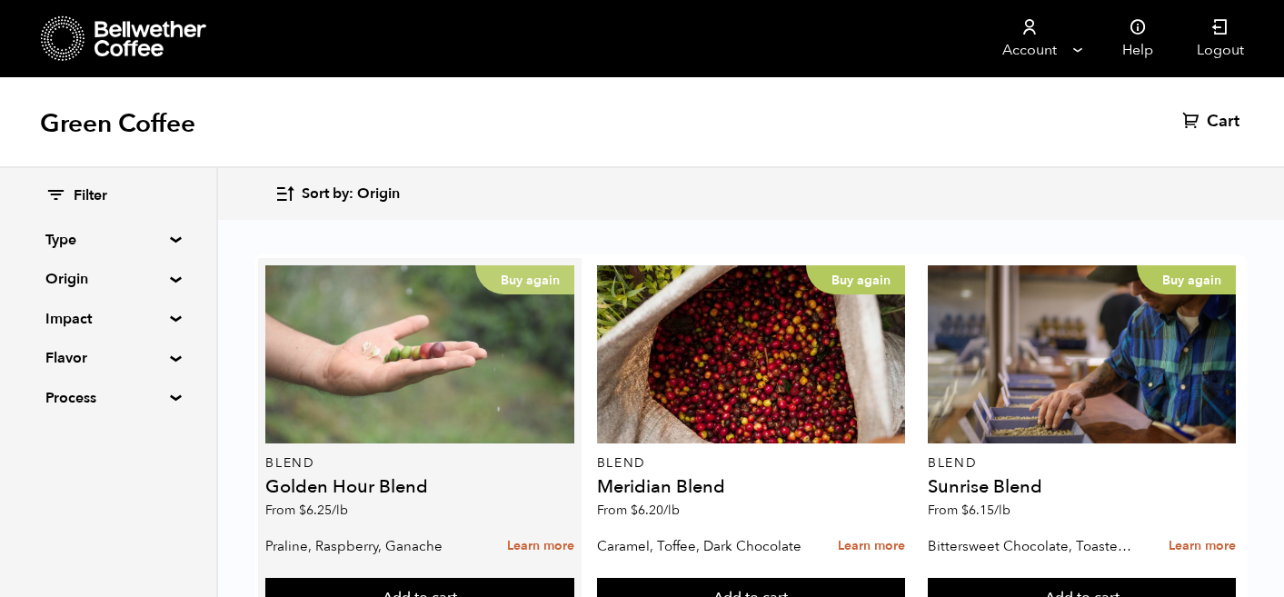
scroll to position [1958, 0]
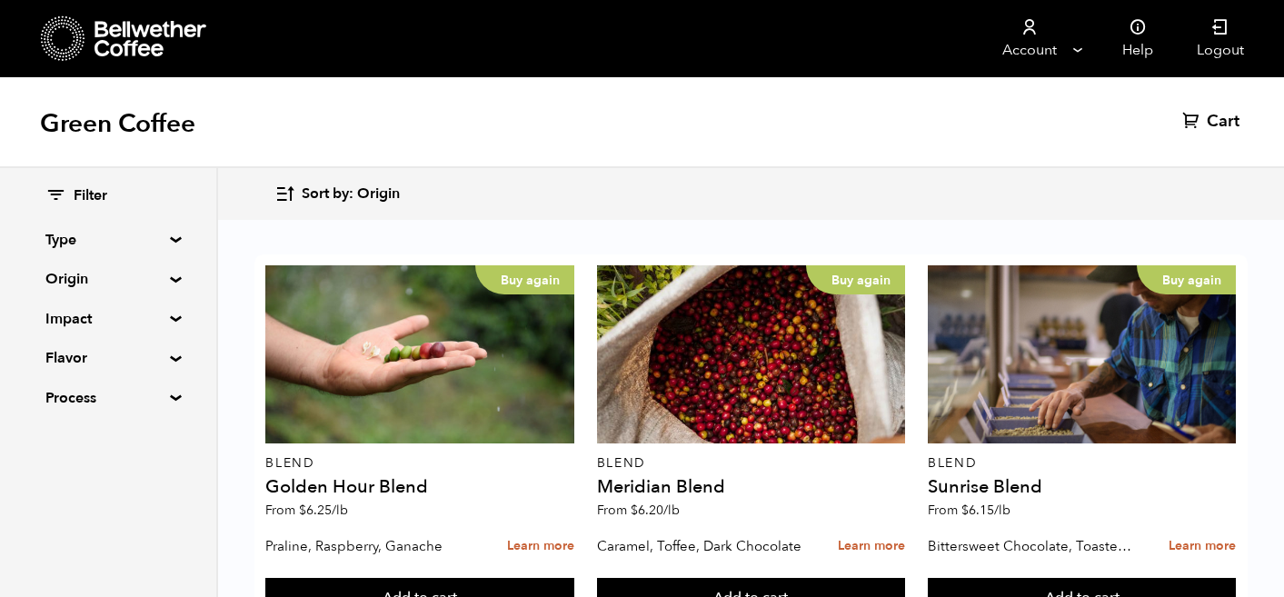
click at [154, 240] on summary "Type" at bounding box center [107, 240] width 125 height 22
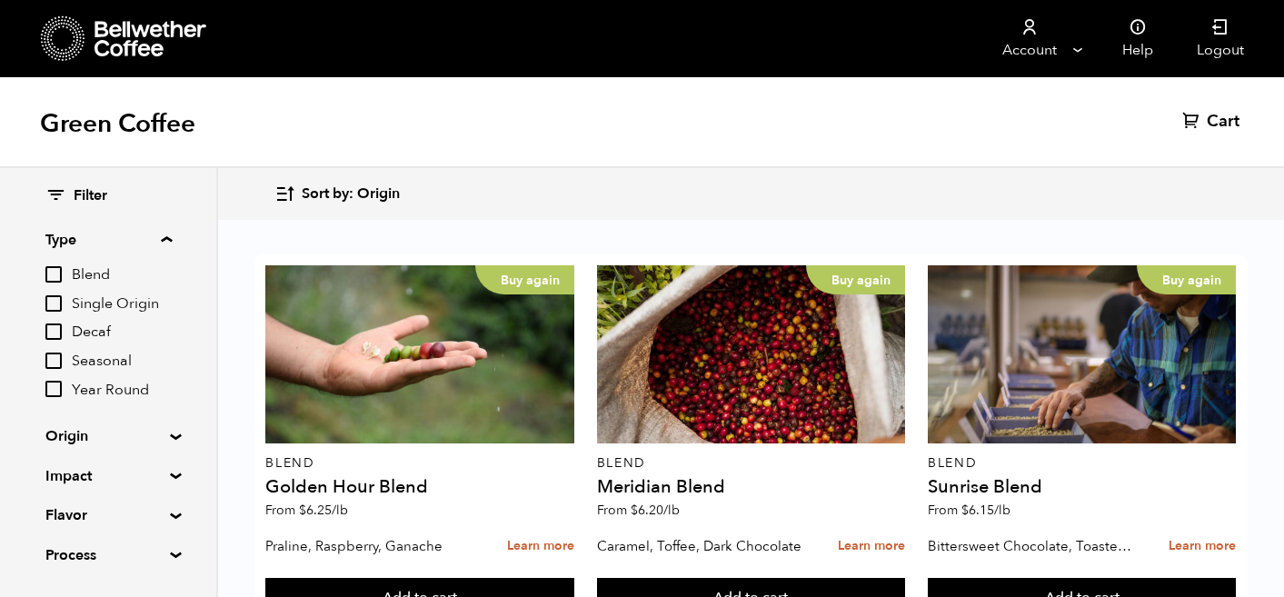
click at [168, 437] on summary "Origin" at bounding box center [107, 436] width 125 height 22
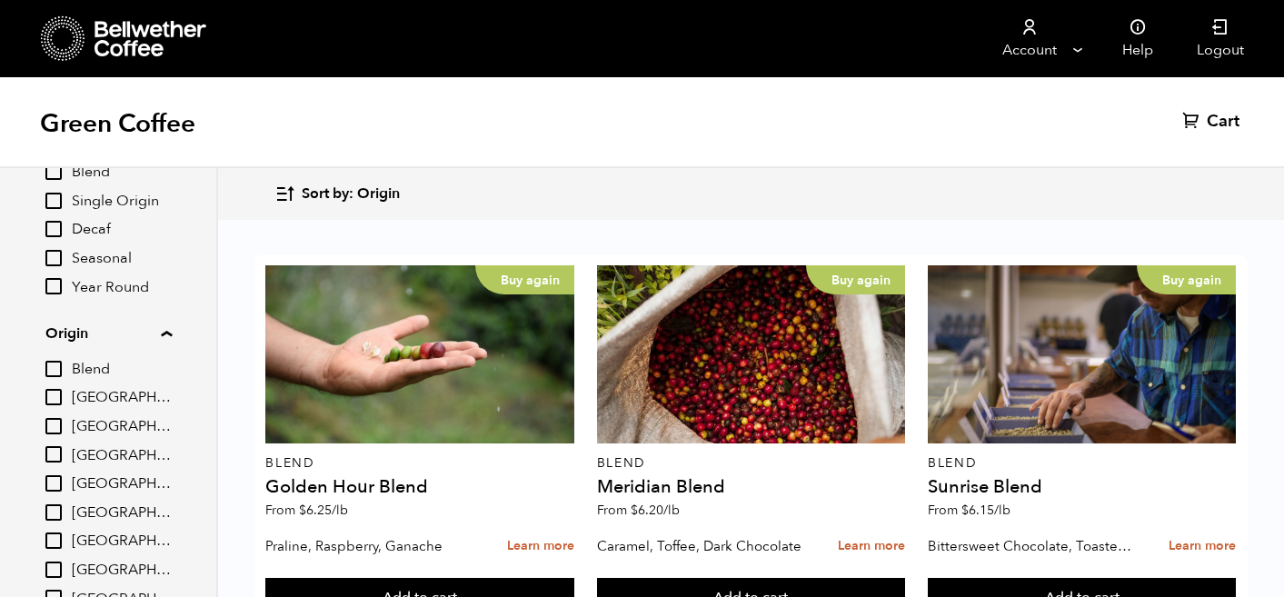
scroll to position [138, 0]
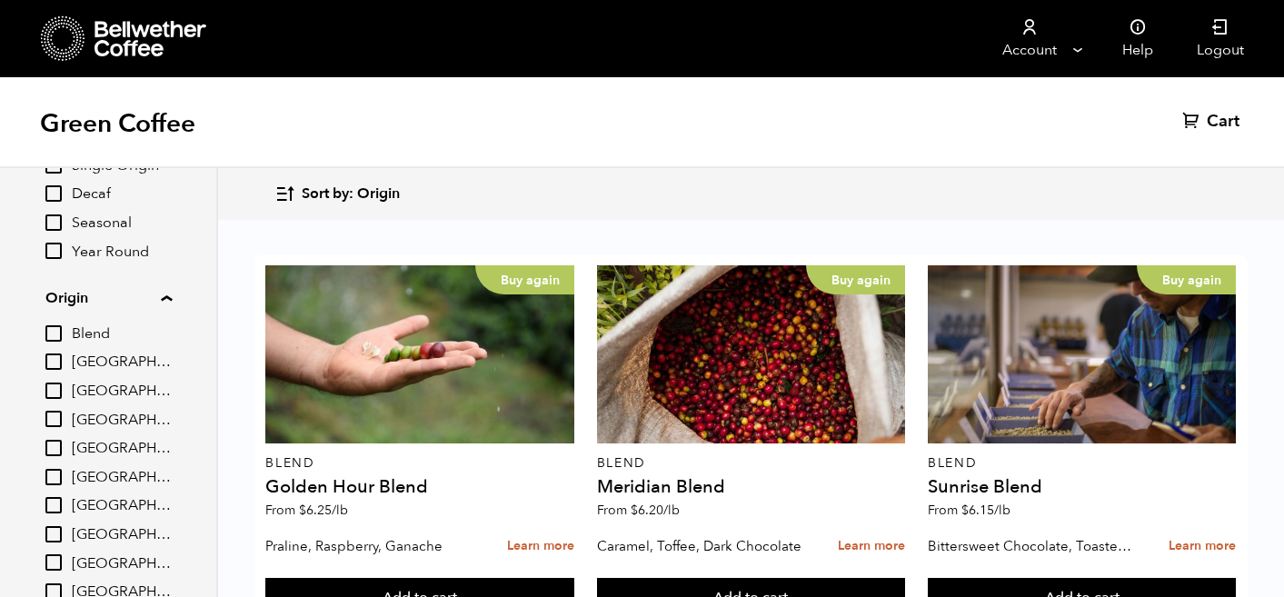
click at [59, 443] on input "[GEOGRAPHIC_DATA]" at bounding box center [53, 448] width 16 height 16
checkbox input "true"
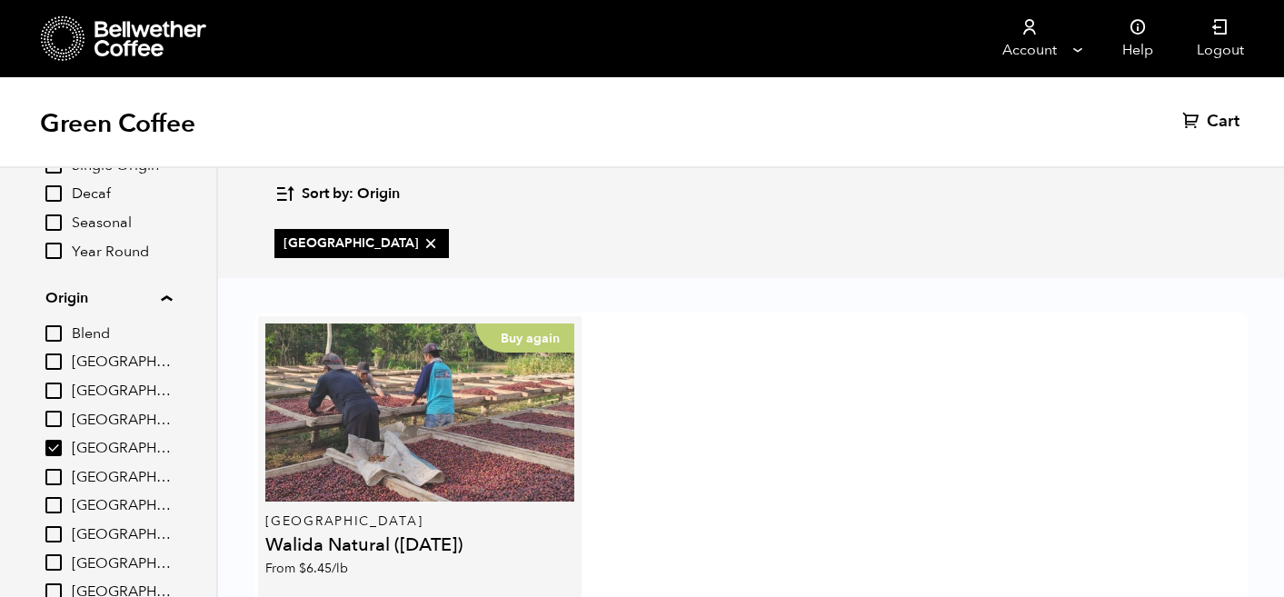
click at [461, 382] on div "Buy again" at bounding box center [419, 413] width 309 height 178
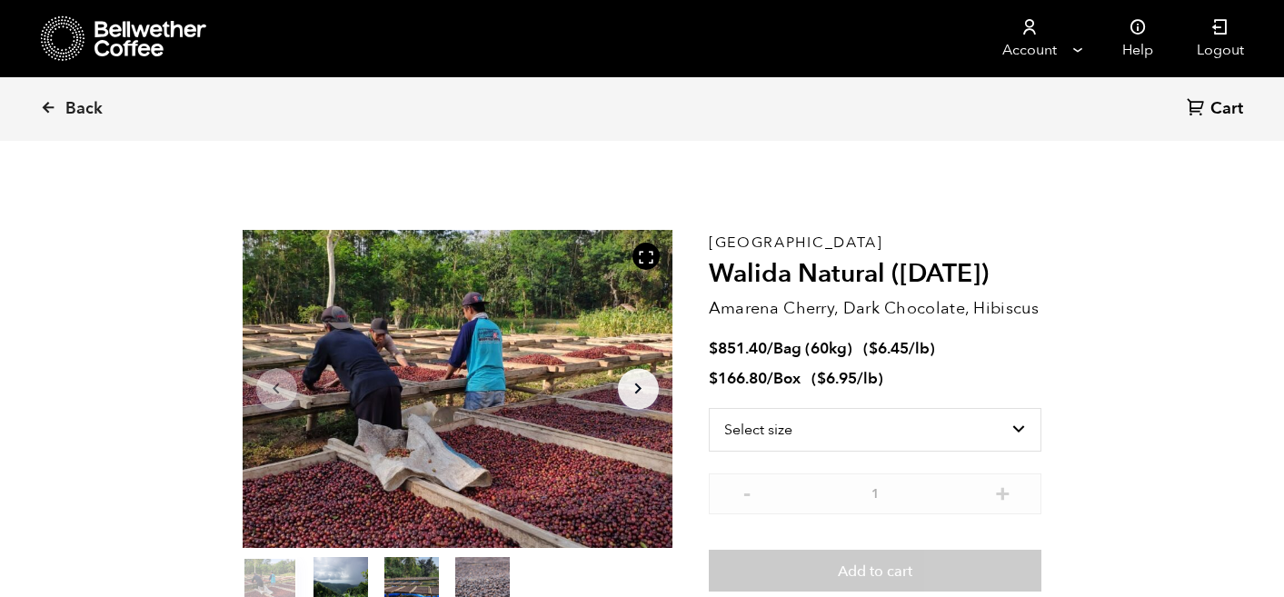
scroll to position [791, 778]
drag, startPoint x: 438, startPoint y: 410, endPoint x: 439, endPoint y: -109, distance: 518.9
drag, startPoint x: 511, startPoint y: 277, endPoint x: 493, endPoint y: 114, distance: 164.6
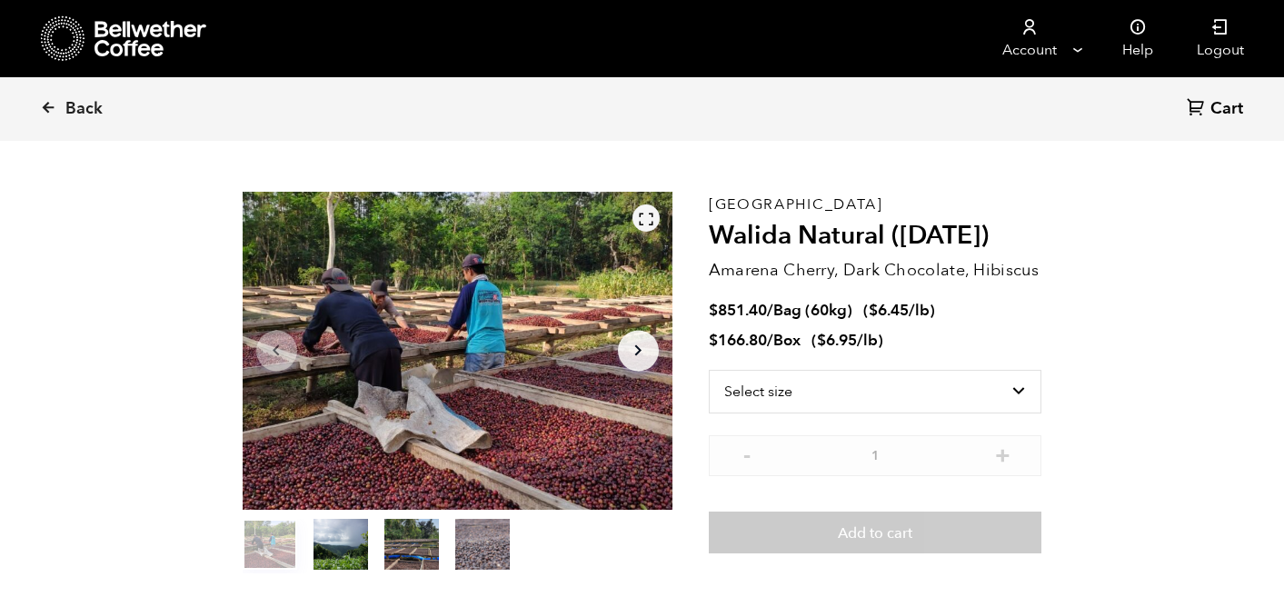
scroll to position [45, 0]
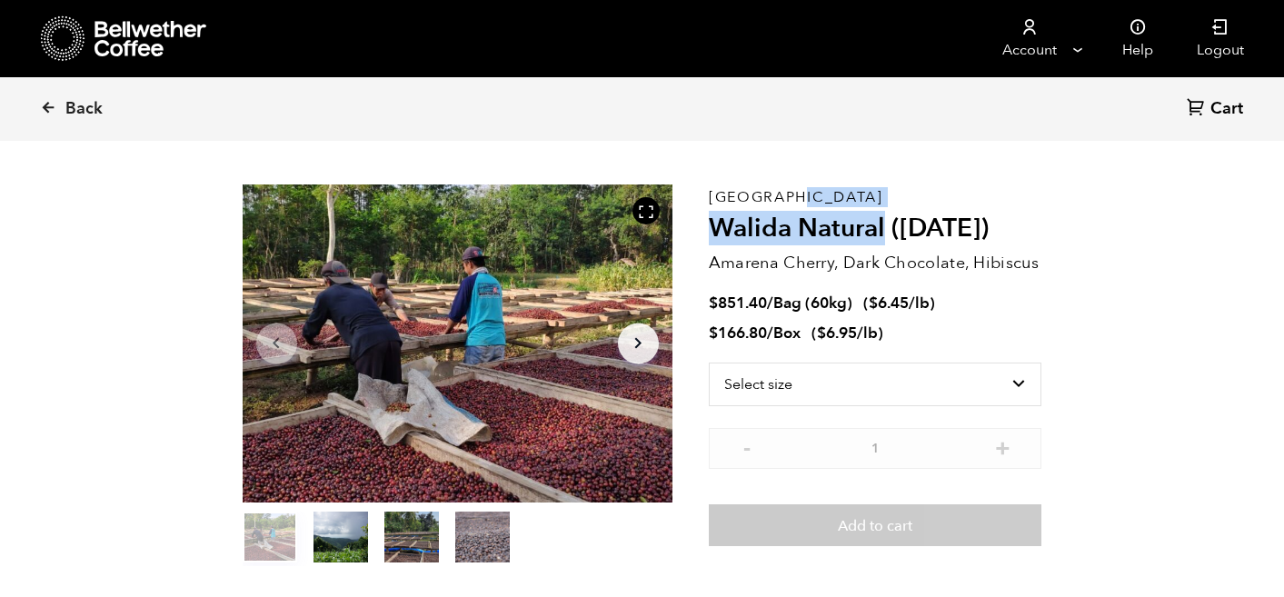
drag, startPoint x: 711, startPoint y: 191, endPoint x: 882, endPoint y: 221, distance: 174.4
click at [882, 221] on div "East Java Walida Natural ([DATE]) Amarena Cherry, Dark Chocolate, Hibiscus $ 85…" at bounding box center [876, 375] width 334 height 382
copy div "East Java Walida Natural"
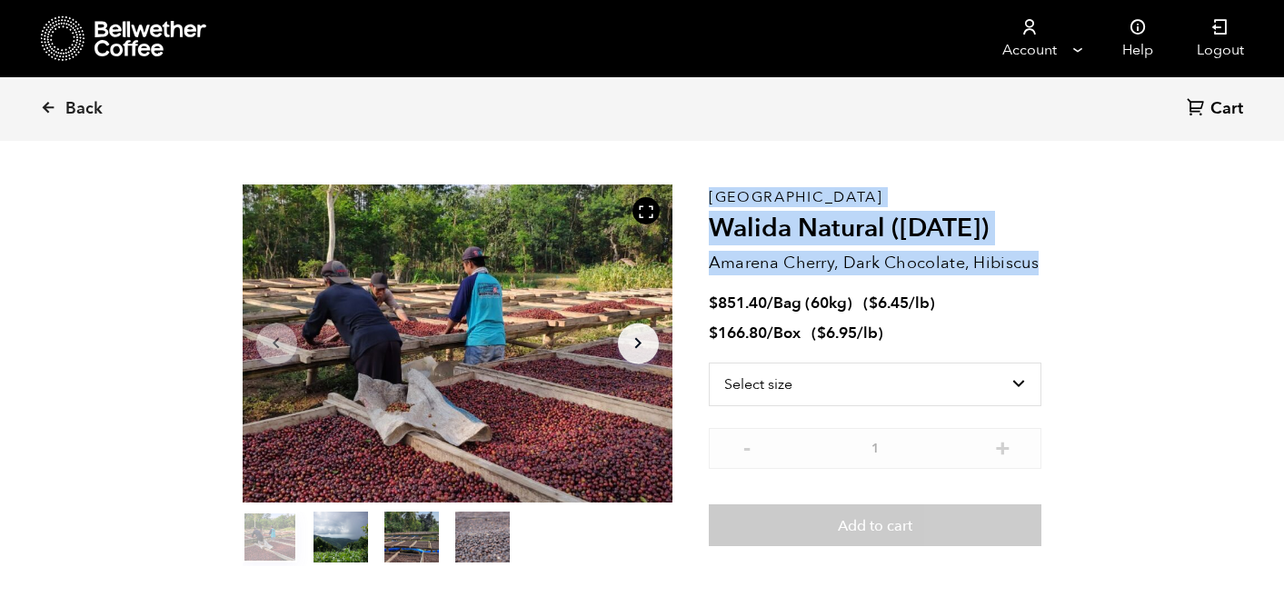
drag, startPoint x: 1033, startPoint y: 264, endPoint x: 710, endPoint y: 270, distance: 323.6
click at [709, 268] on p "Amarena Cherry, Dark Chocolate, Hibiscus" at bounding box center [876, 263] width 334 height 25
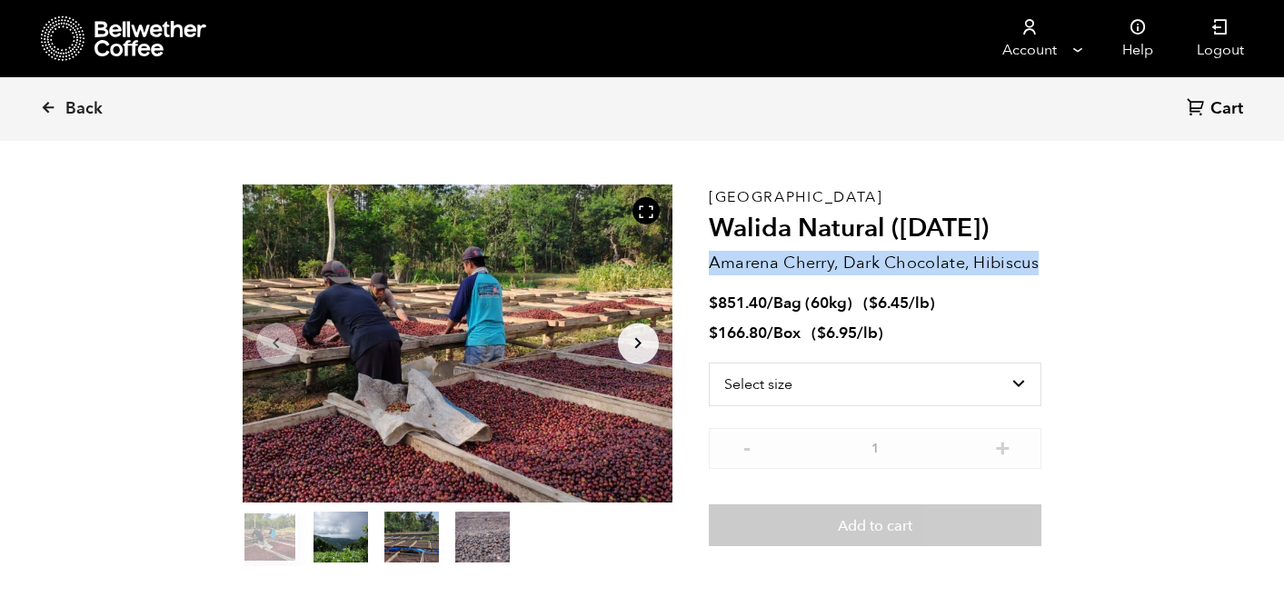
copy p "Amarena Cherry, Dark Chocolate, Hibiscus"
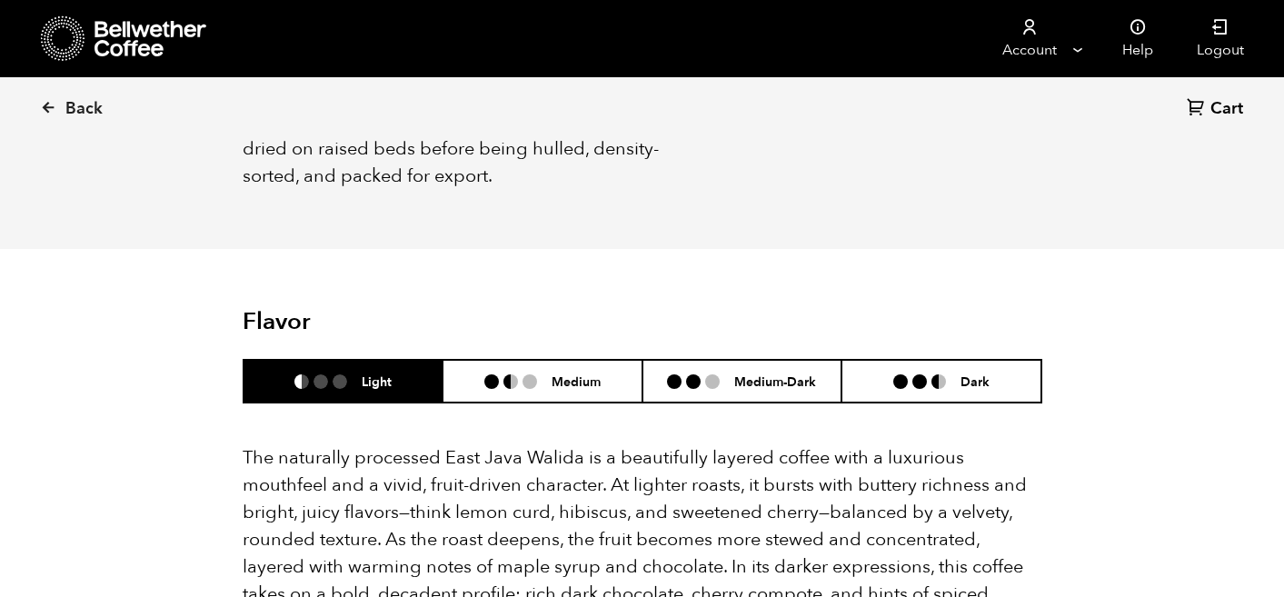
scroll to position [802, 0]
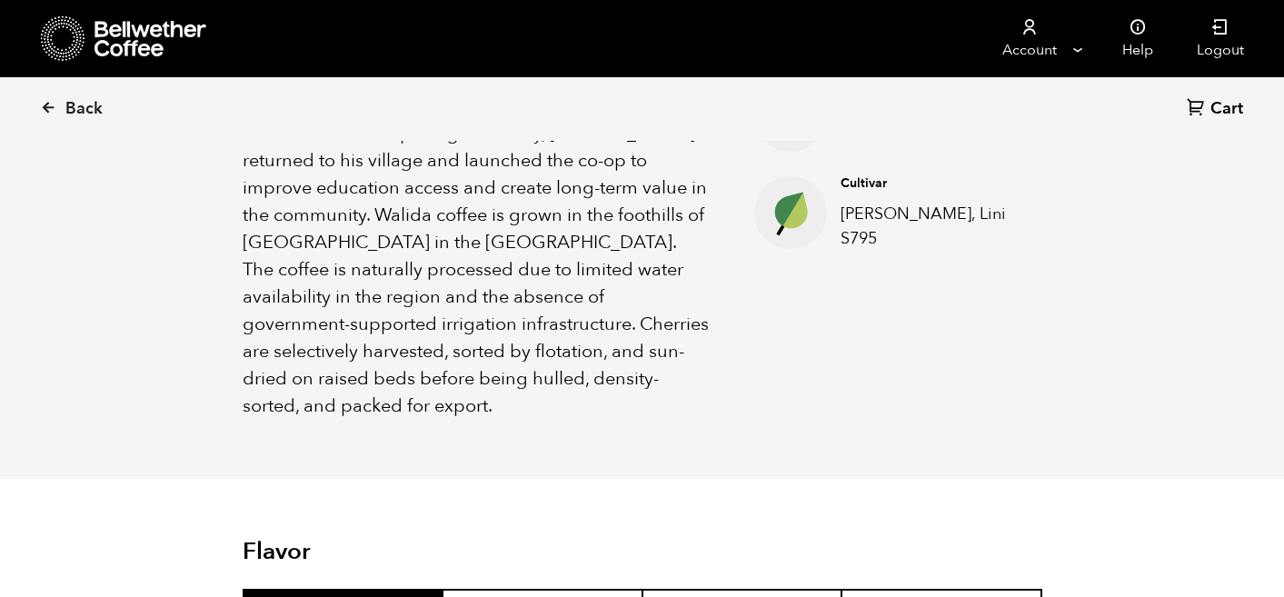
drag, startPoint x: 226, startPoint y: 178, endPoint x: 952, endPoint y: 286, distance: 734.1
click at [952, 286] on div "About this coffee In [GEOGRAPHIC_DATA], [GEOGRAPHIC_DATA], the Walida Cooperati…" at bounding box center [642, 173] width 891 height 611
copy div "About this coffee In [GEOGRAPHIC_DATA], [GEOGRAPHIC_DATA], the Walida Cooperati…"
click at [766, 324] on ul "Elevation [DATE]-[DATE] MASL Process Natural Cultivar Kartika, Lini S795" at bounding box center [876, 202] width 334 height 436
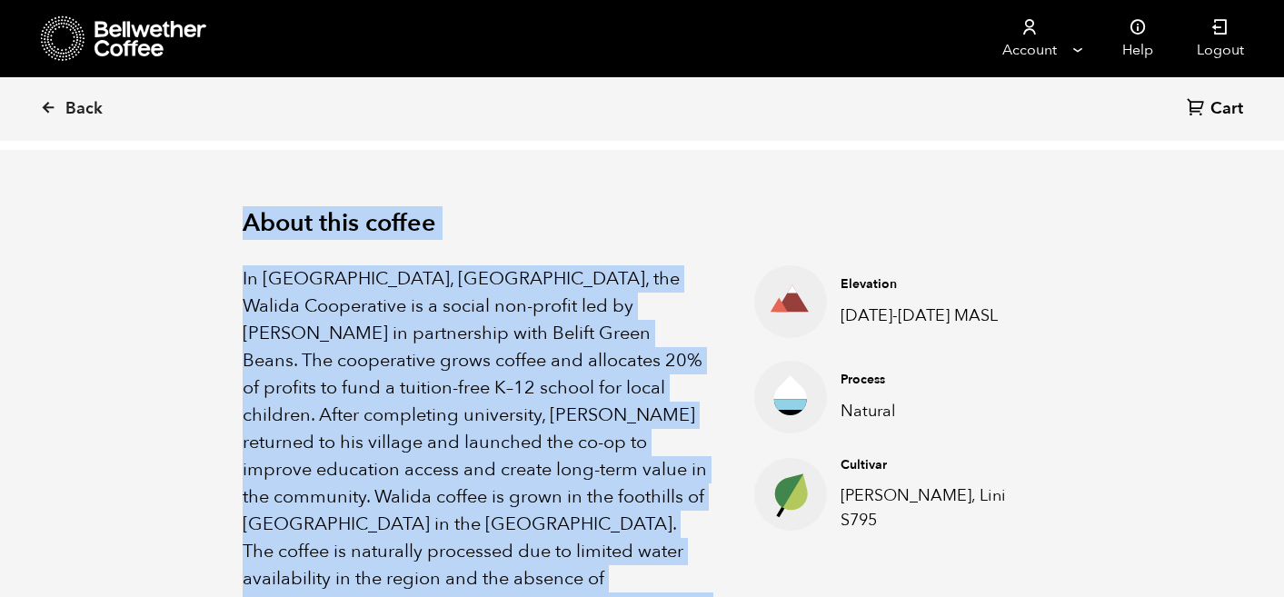
scroll to position [475, 0]
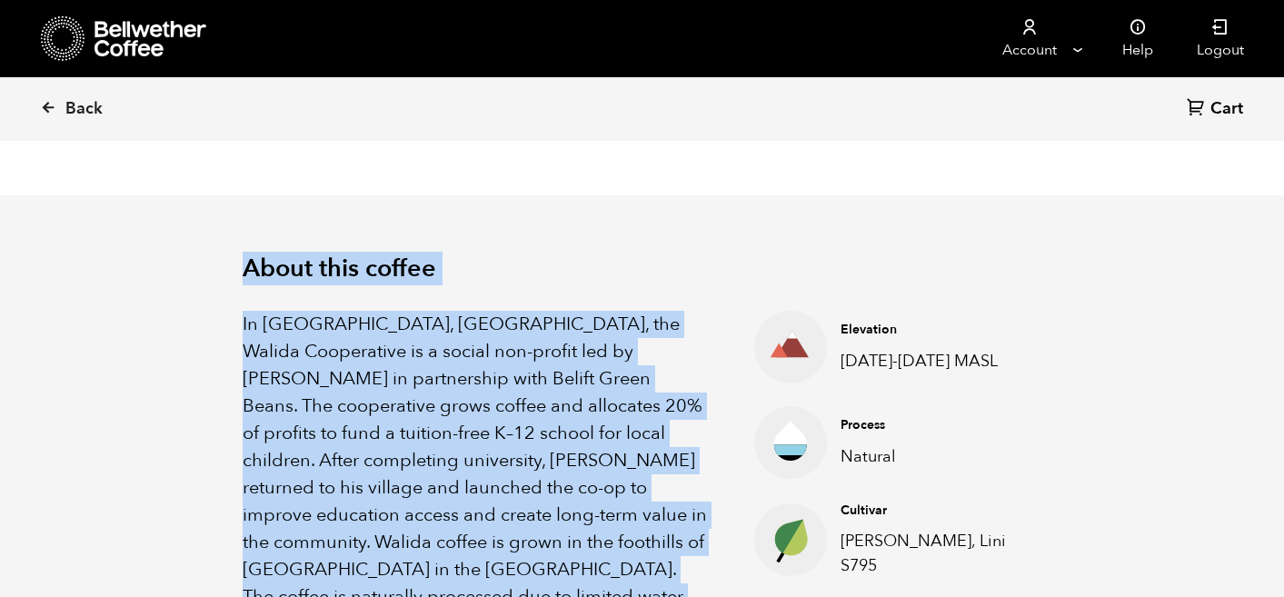
drag, startPoint x: 560, startPoint y: 523, endPoint x: 244, endPoint y: 263, distance: 409.2
click at [244, 262] on div "About this coffee In [GEOGRAPHIC_DATA], [GEOGRAPHIC_DATA], the Walida Cooperati…" at bounding box center [642, 500] width 891 height 611
copy div "About this coffee In [GEOGRAPHIC_DATA], [GEOGRAPHIC_DATA], the Walida Cooperati…"
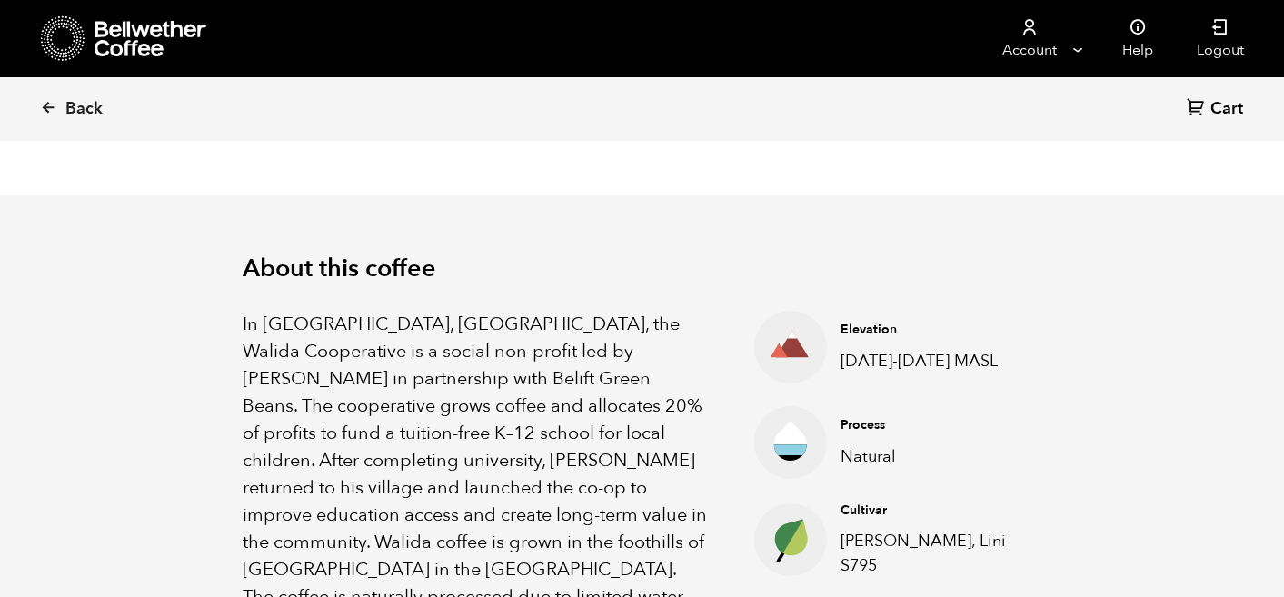
click at [824, 464] on icon at bounding box center [790, 442] width 73 height 73
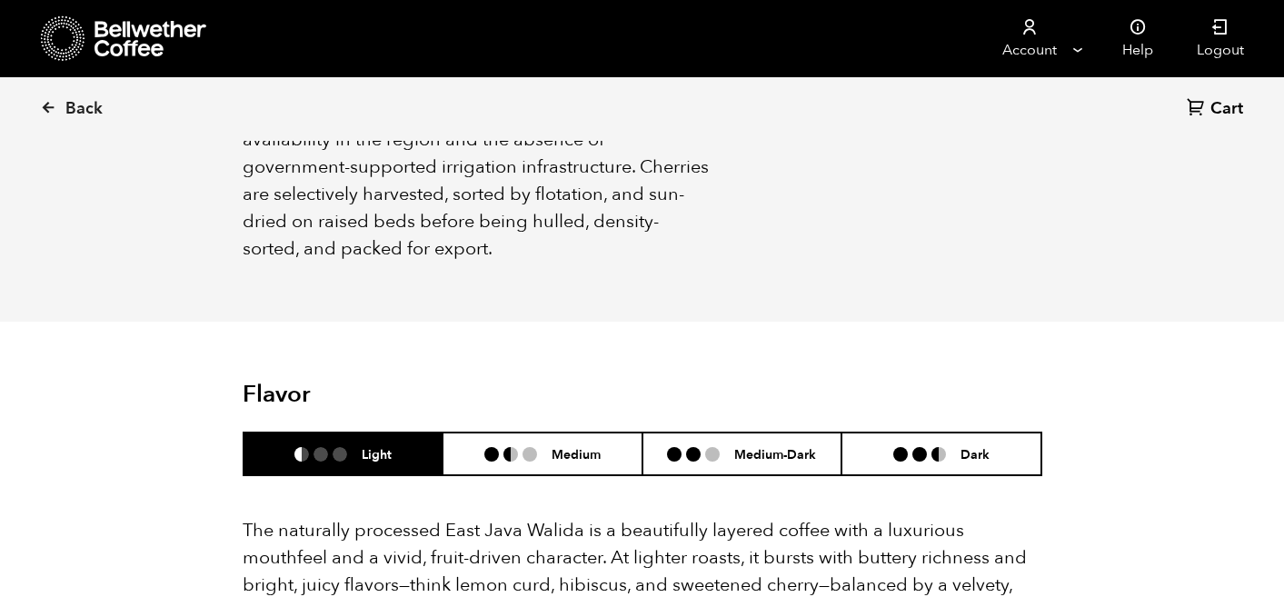
scroll to position [812, 0]
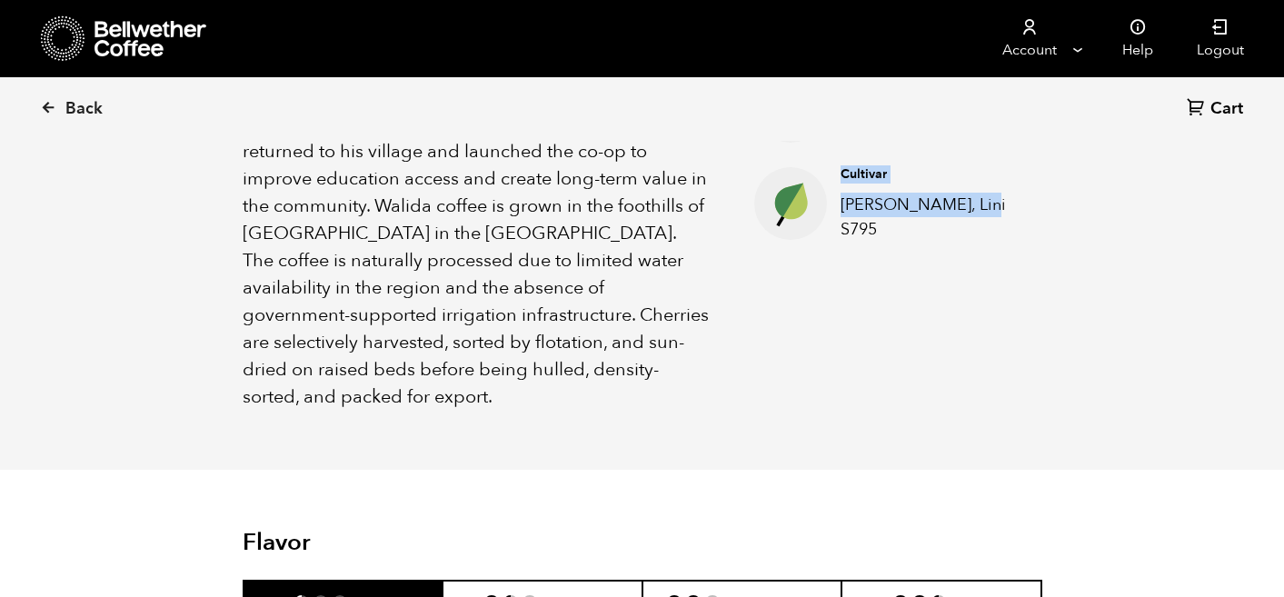
drag, startPoint x: 842, startPoint y: 321, endPoint x: 928, endPoint y: 234, distance: 122.1
click at [928, 234] on ul "Elevation [DATE]-[DATE] MASL Process Natural Cultivar Kartika, Lini S795" at bounding box center [876, 193] width 334 height 436
copy ul "Elevation [DATE]-[DATE] MASL Process Natural Cultivar Kartika, Lini S795"
